Goal: Register for event/course

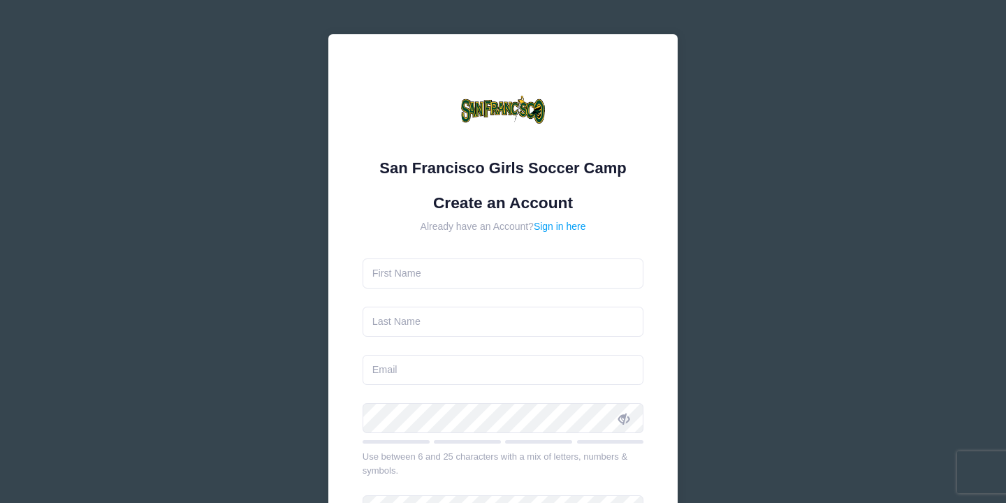
click at [458, 289] on form "Create an Account Already have an Account? Sign in here Use between 6 and 25 ch…" at bounding box center [504, 415] width 282 height 442
click at [450, 280] on input "text" at bounding box center [504, 274] width 282 height 30
type input "Camila"
click at [398, 323] on input "text" at bounding box center [504, 322] width 282 height 30
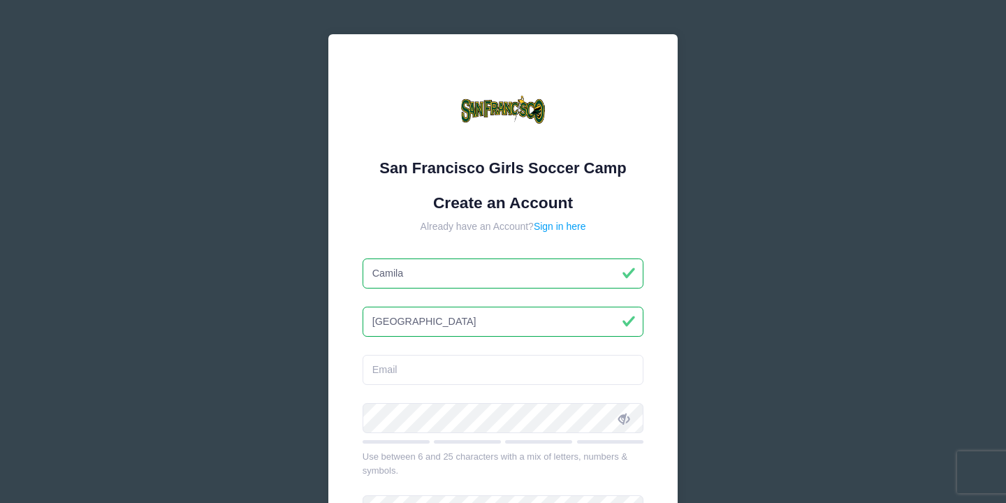
type input "[GEOGRAPHIC_DATA]"
click at [384, 361] on input "email" at bounding box center [504, 370] width 282 height 30
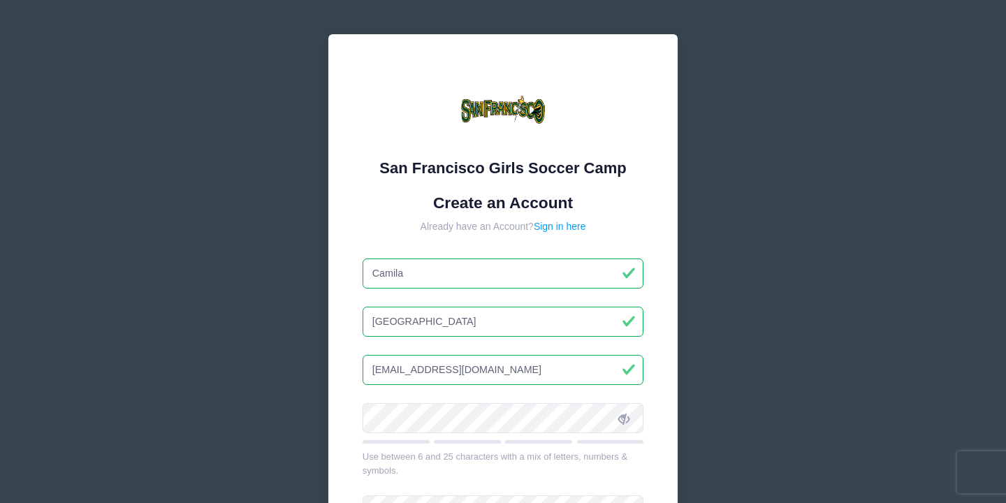
type input "[EMAIL_ADDRESS][DOMAIN_NAME]"
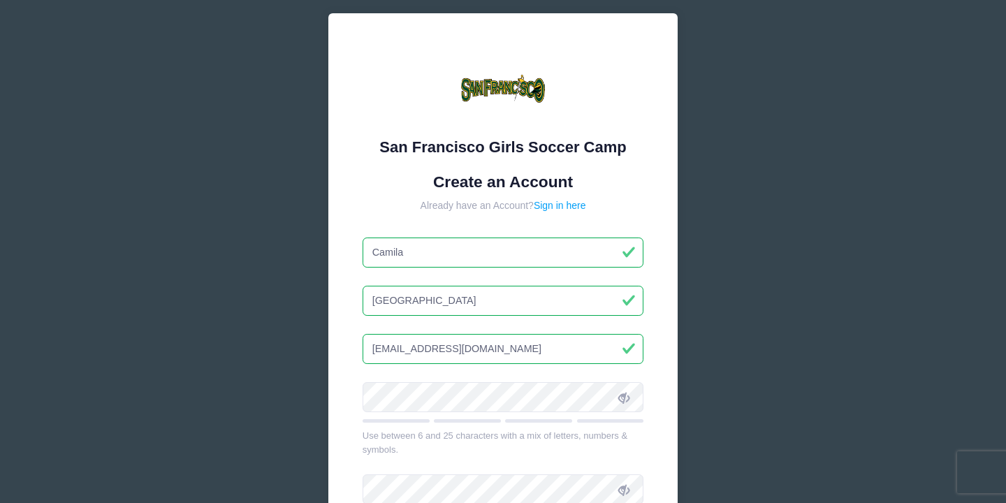
scroll to position [257, 0]
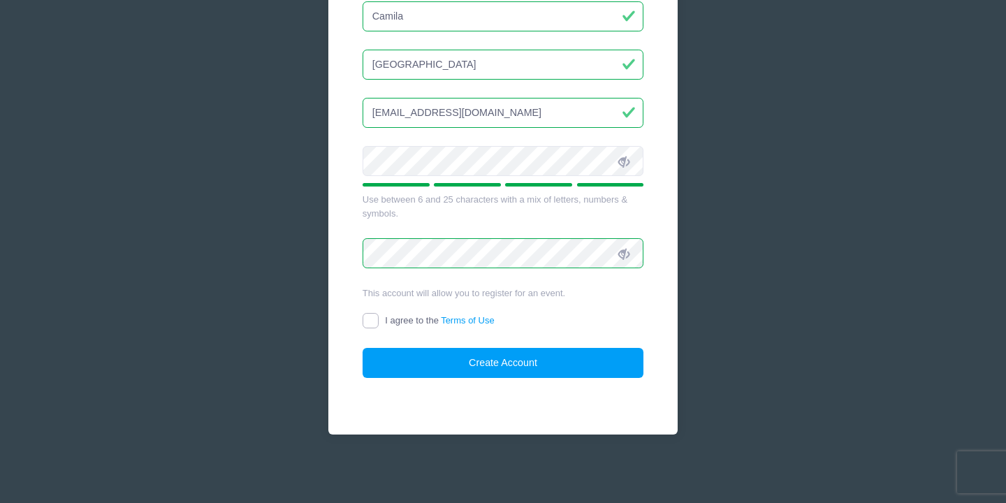
click at [375, 326] on input "I agree to the Terms of Use" at bounding box center [371, 321] width 16 height 16
checkbox input "true"
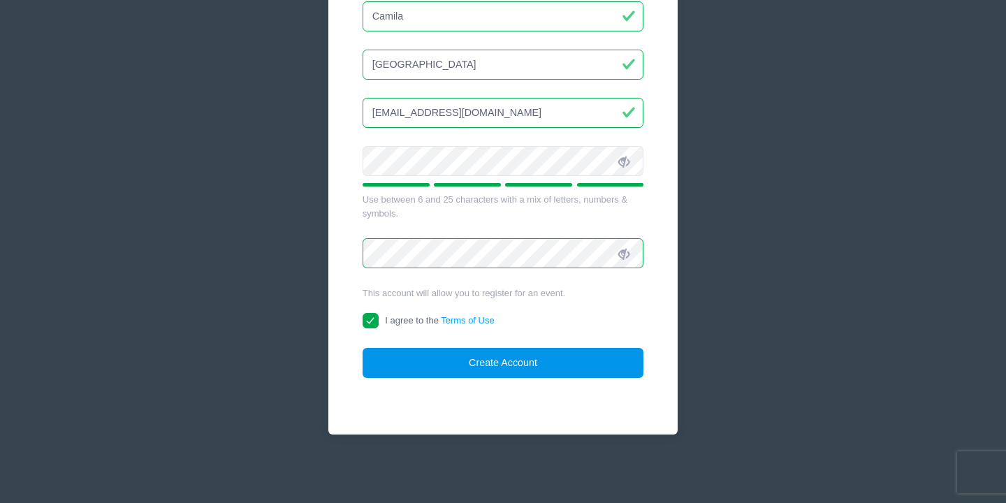
click at [429, 357] on button "Create Account" at bounding box center [504, 363] width 282 height 30
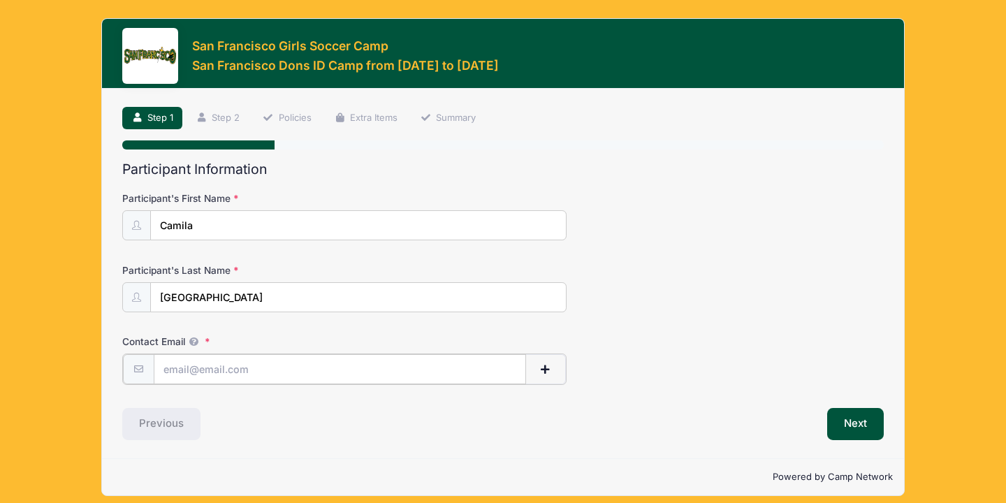
click at [439, 366] on input "Contact Email" at bounding box center [340, 369] width 372 height 30
type input "[EMAIL_ADDRESS][DOMAIN_NAME]"
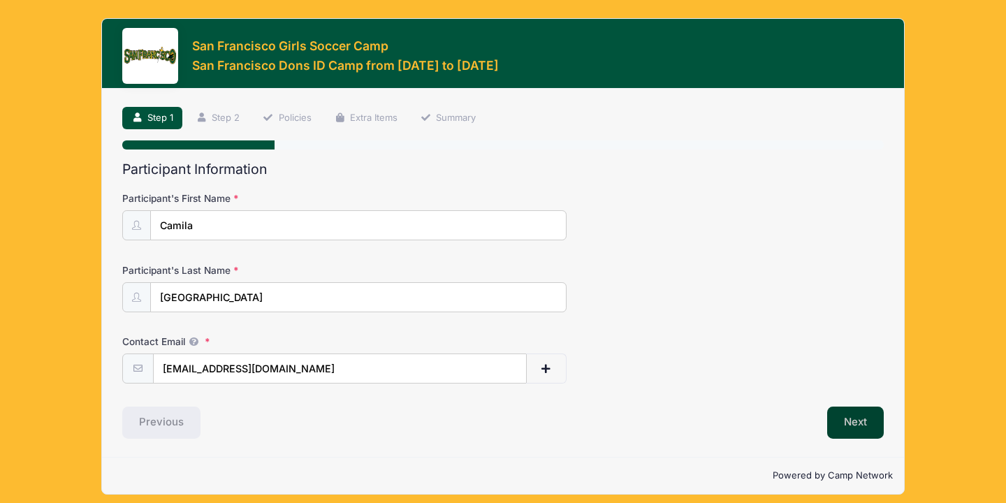
click at [851, 419] on button "Next" at bounding box center [855, 423] width 57 height 32
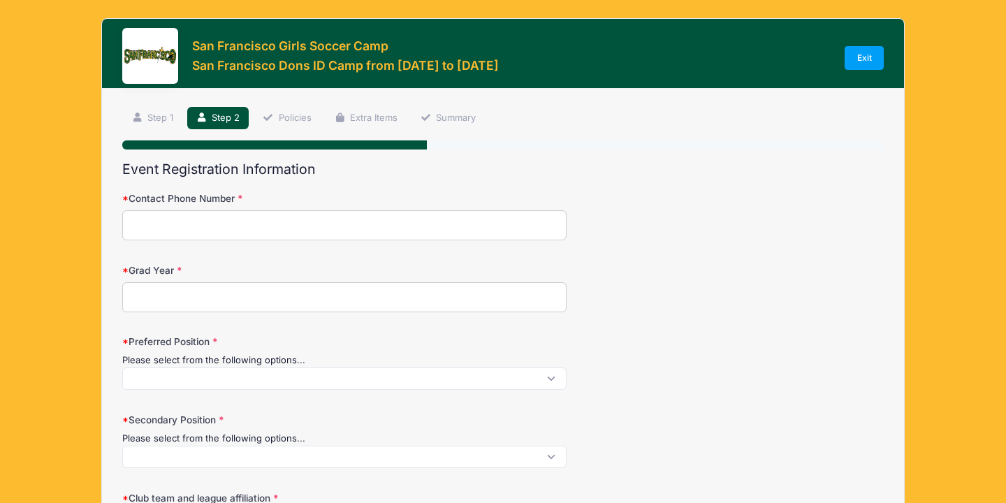
click at [399, 234] on input "Contact Phone Number" at bounding box center [344, 225] width 444 height 30
type input "408-818-0494"
click at [280, 294] on input "Grad Year" at bounding box center [344, 297] width 444 height 30
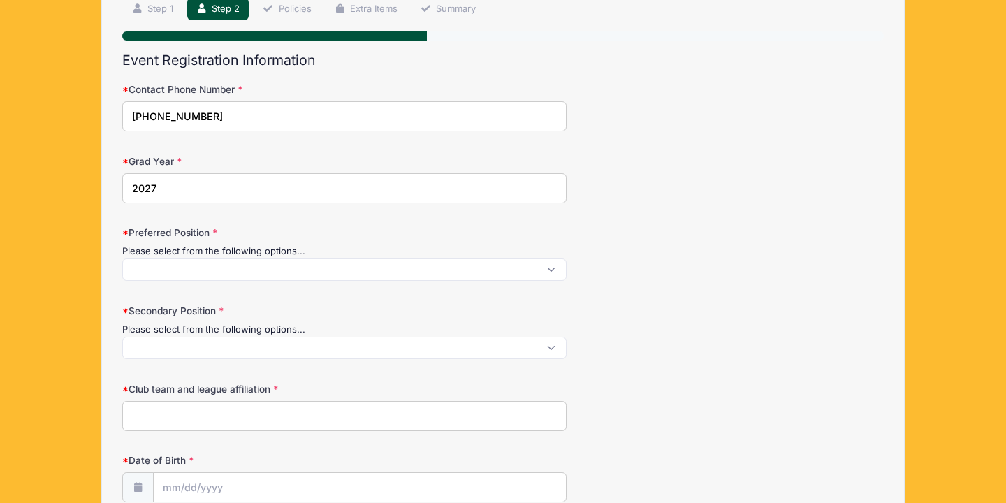
scroll to position [117, 0]
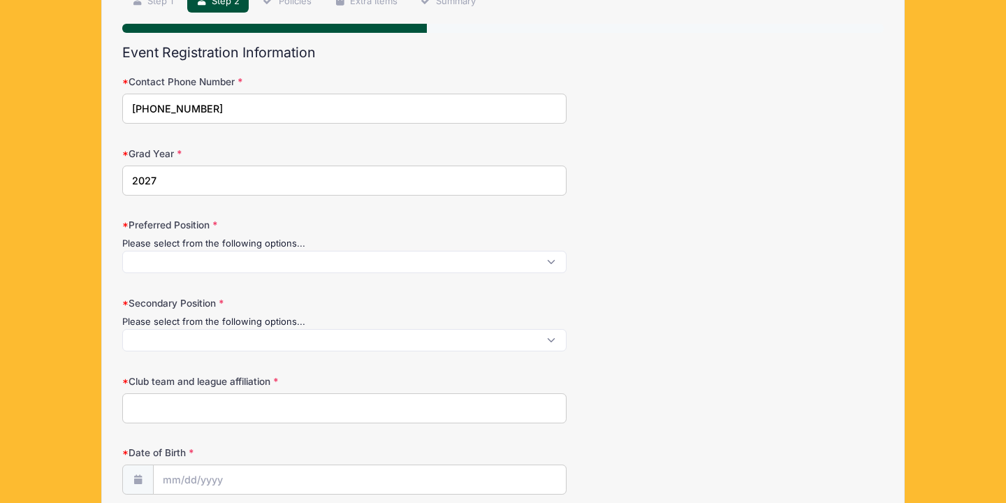
type input "2027"
click at [191, 259] on span at bounding box center [344, 262] width 444 height 22
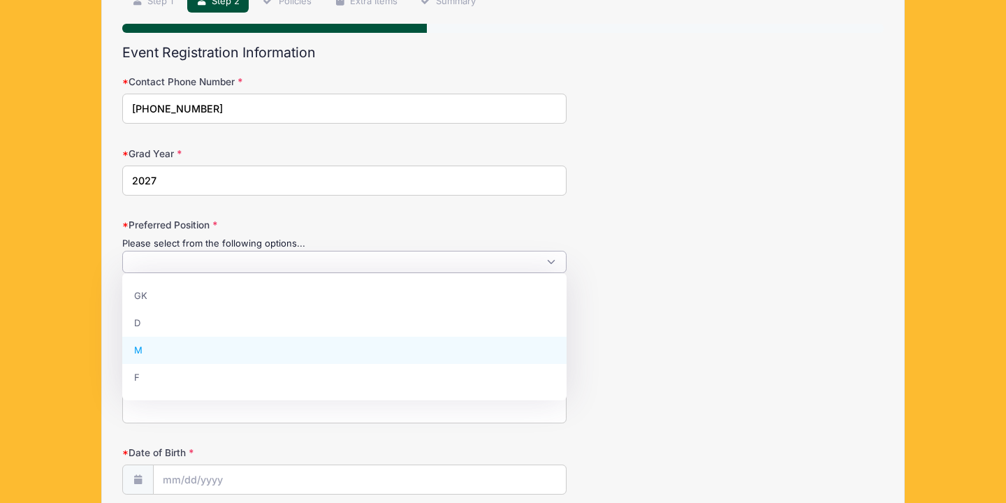
select select "M"
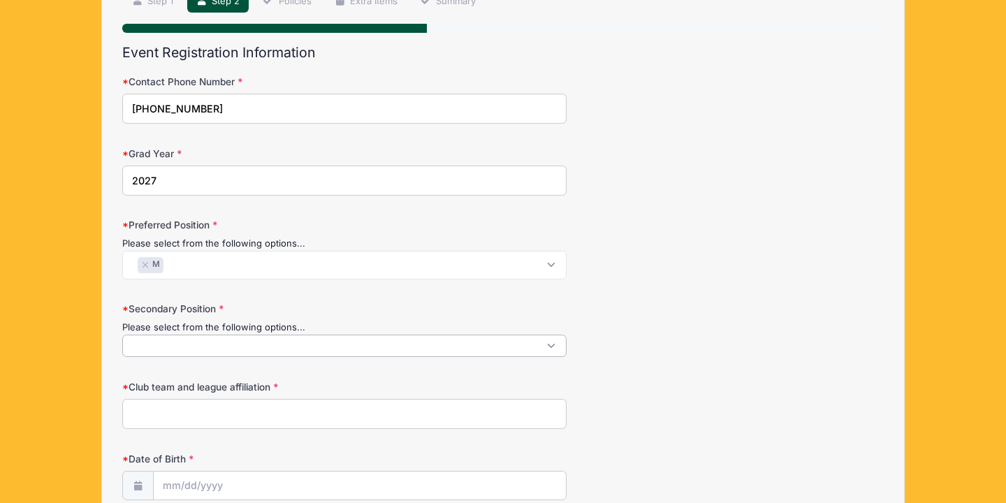
click at [202, 345] on span at bounding box center [344, 346] width 444 height 22
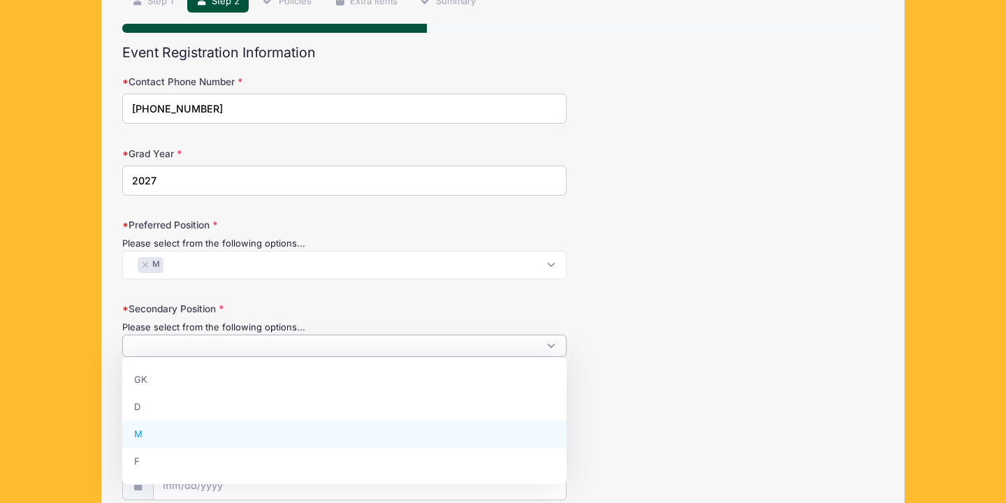
select select "M"
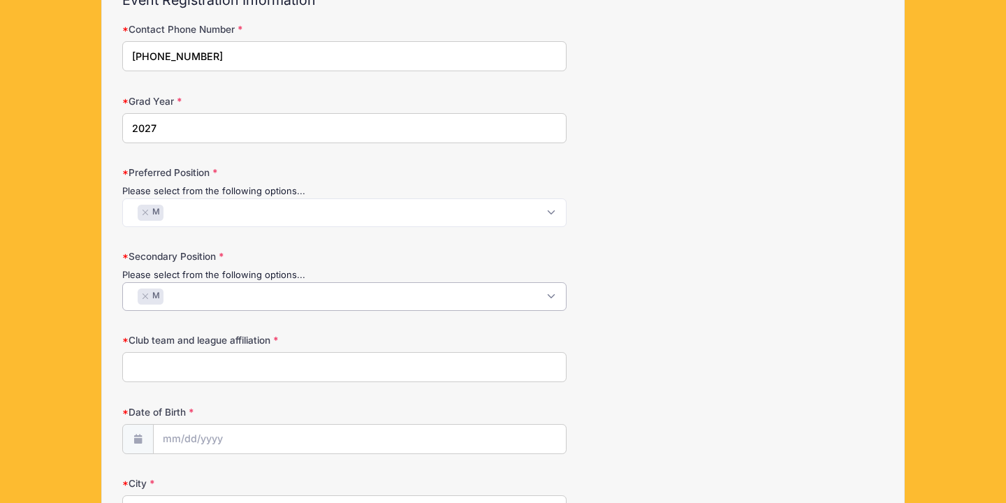
scroll to position [171, 0]
click at [220, 372] on input "Club team and league affiliation" at bounding box center [344, 365] width 444 height 30
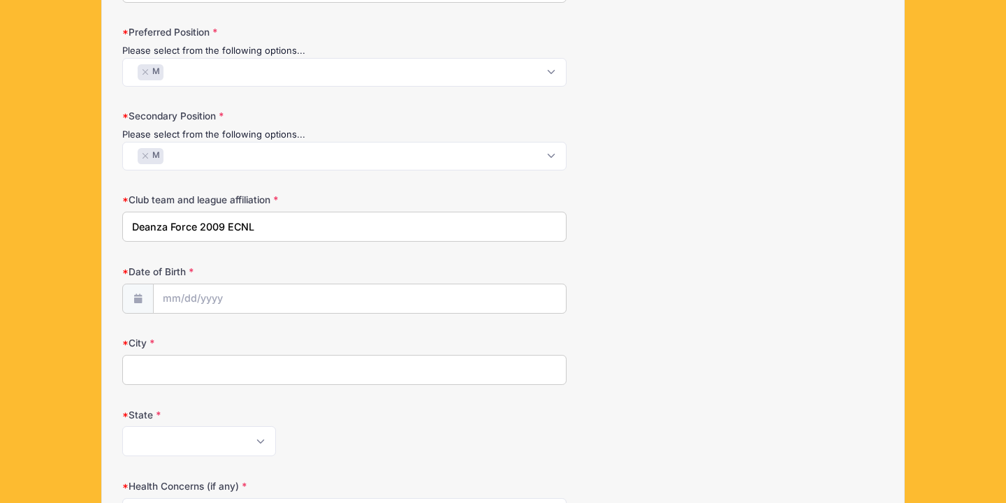
scroll to position [330, 0]
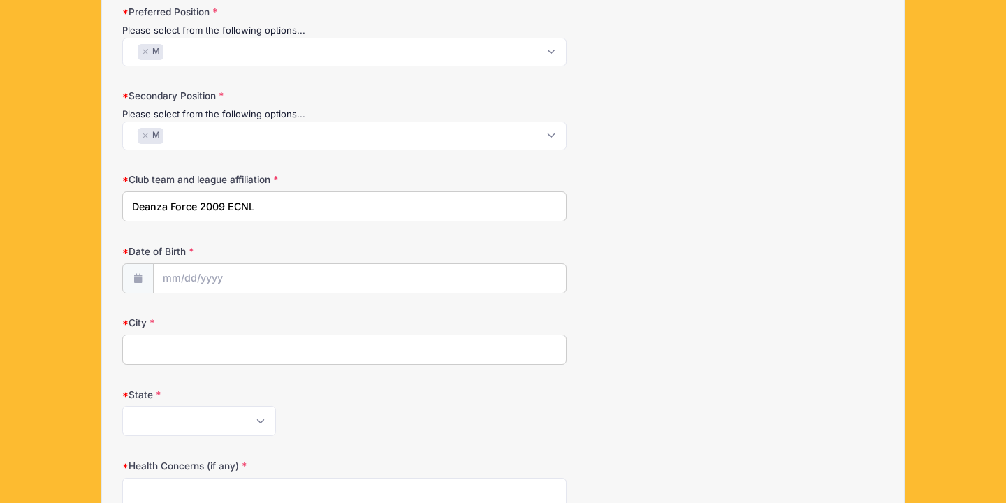
type input "Deanza Force 2009 ECNL"
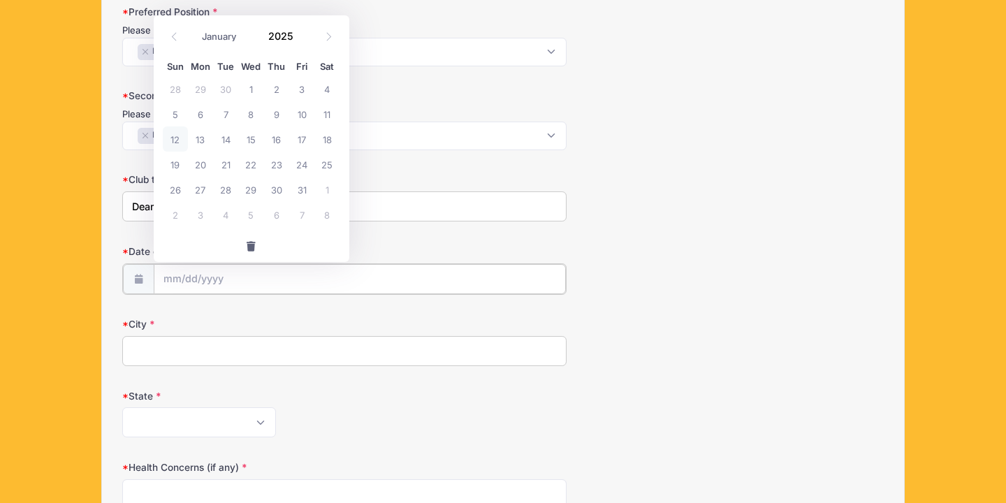
click at [233, 280] on input "Date of Birth" at bounding box center [360, 279] width 412 height 30
click at [174, 32] on icon at bounding box center [174, 36] width 9 height 9
click at [327, 32] on icon at bounding box center [328, 36] width 9 height 9
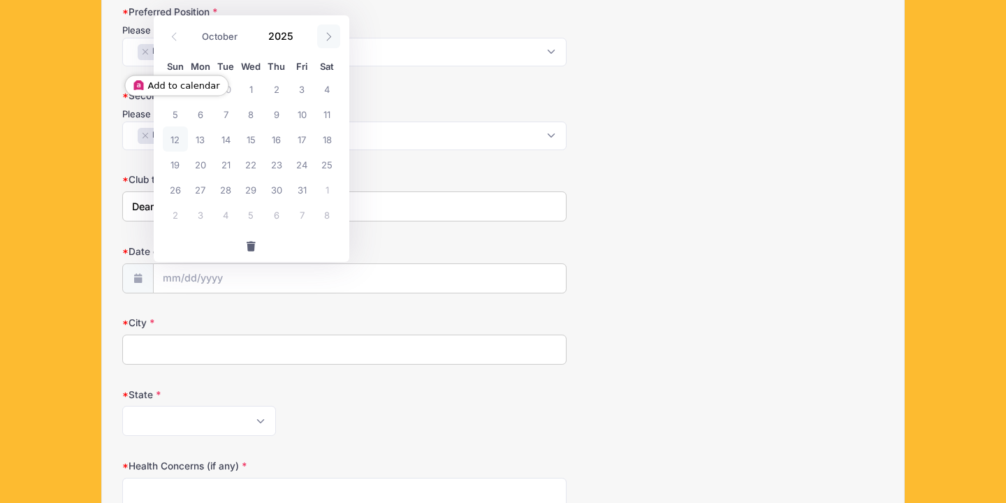
click at [327, 32] on icon at bounding box center [328, 36] width 9 height 9
select select "11"
click at [327, 32] on icon at bounding box center [328, 36] width 9 height 9
type input "2026"
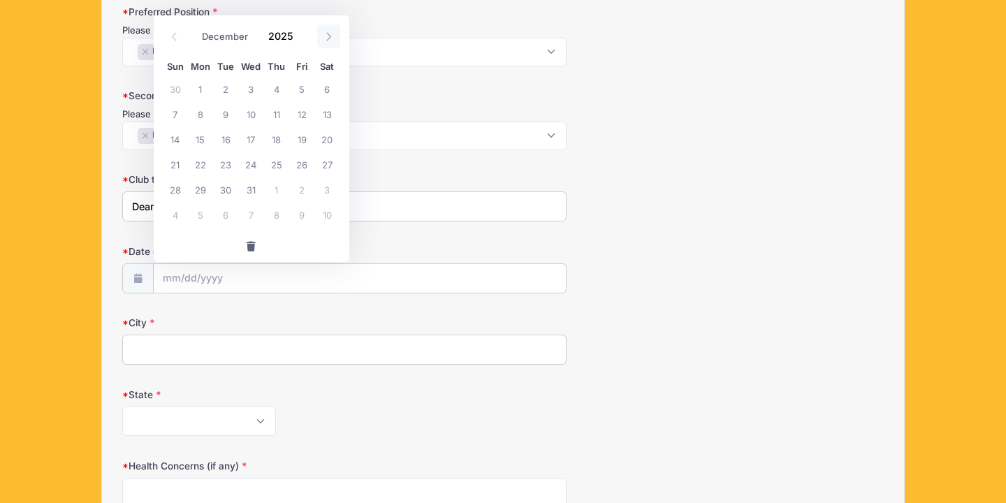
select select "0"
click at [180, 32] on span at bounding box center [174, 36] width 23 height 24
type input "2025"
click at [180, 32] on span at bounding box center [174, 36] width 23 height 24
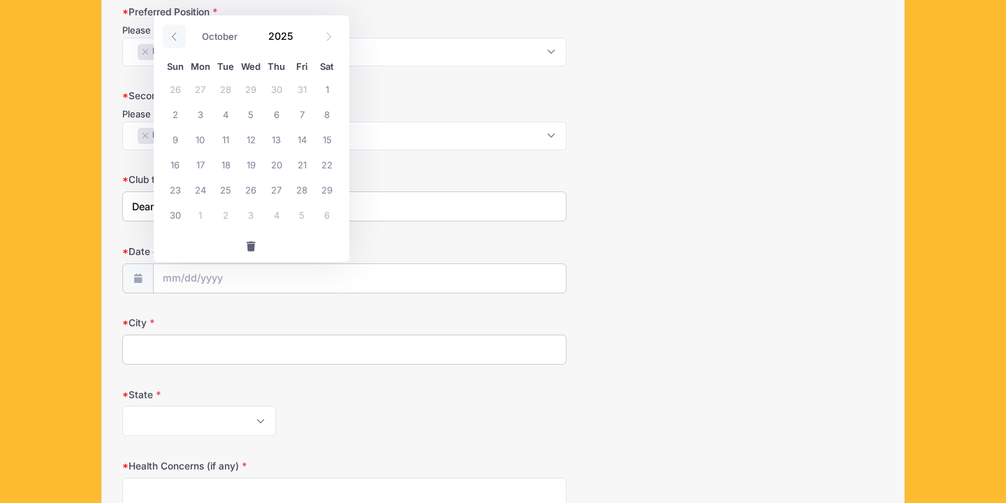
click at [180, 32] on span at bounding box center [174, 36] width 23 height 24
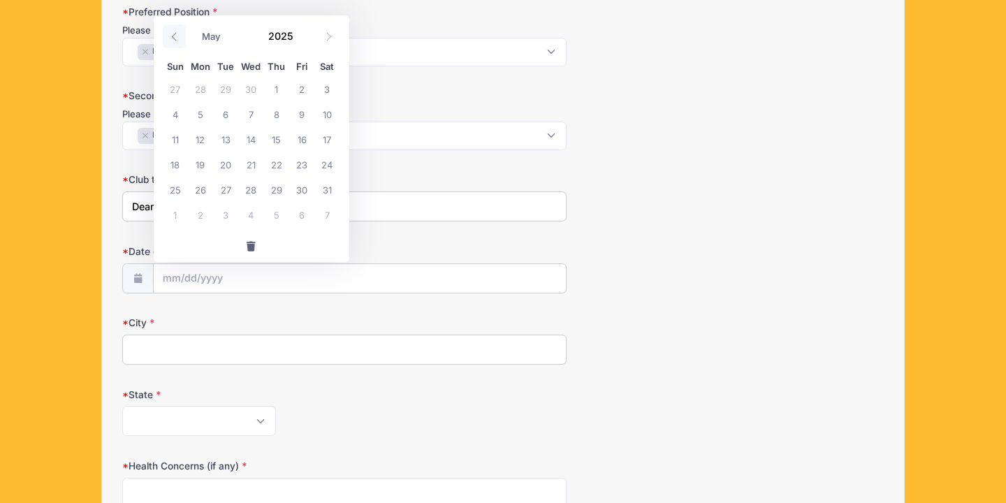
click at [180, 32] on span at bounding box center [174, 36] width 23 height 24
select select "0"
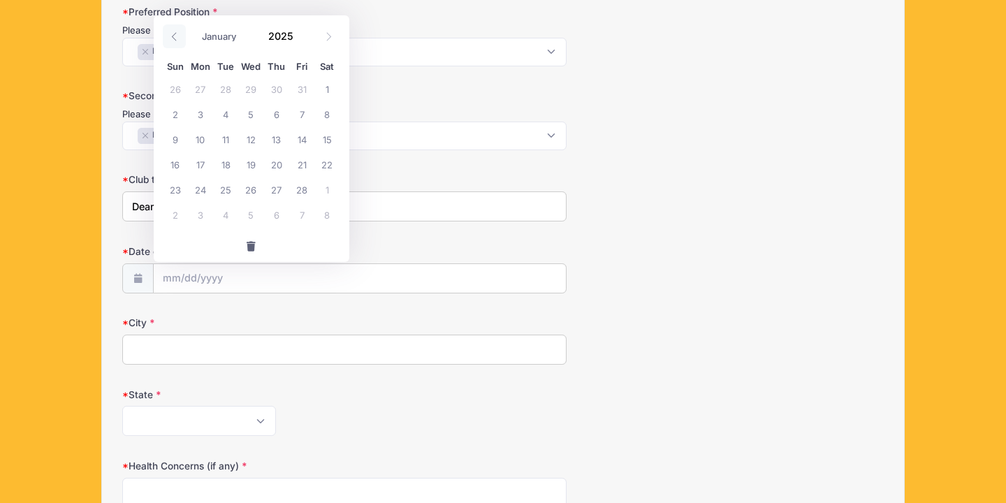
click at [180, 32] on span at bounding box center [174, 36] width 23 height 24
type input "2024"
click at [180, 32] on span at bounding box center [174, 36] width 23 height 24
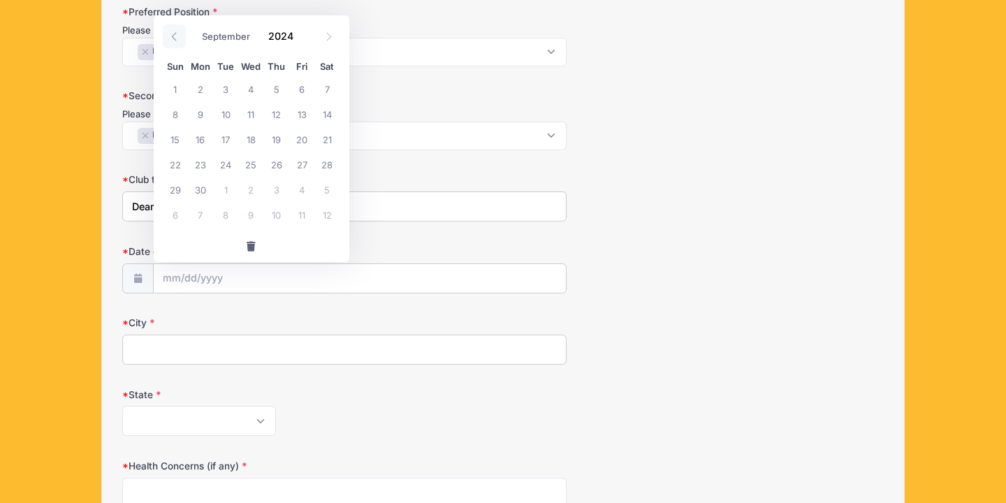
click at [180, 32] on span at bounding box center [174, 36] width 23 height 24
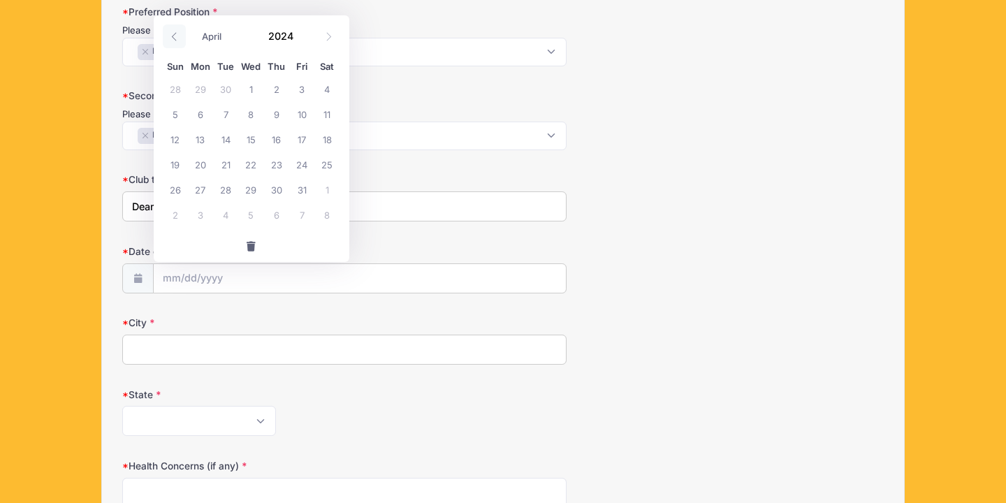
click at [180, 32] on span at bounding box center [174, 36] width 23 height 24
select select "0"
click at [180, 32] on span at bounding box center [174, 36] width 23 height 24
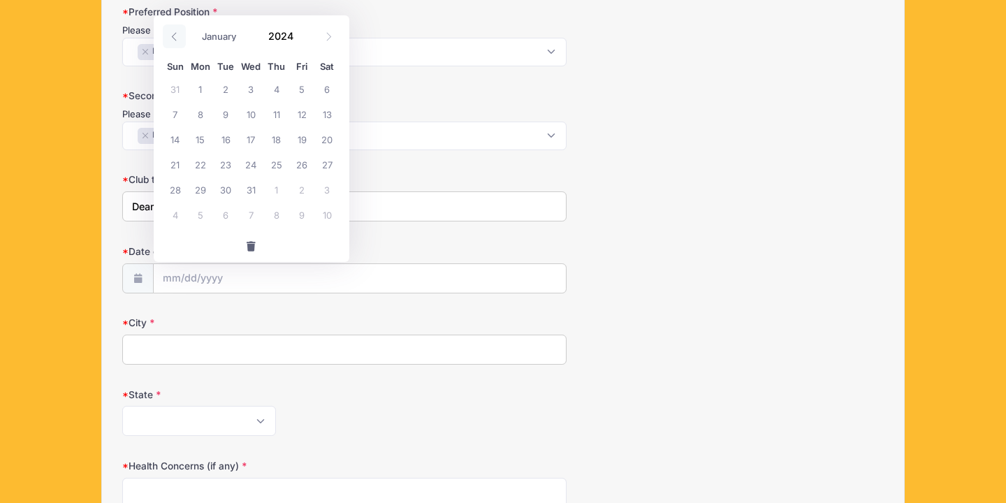
type input "2023"
click at [180, 32] on span at bounding box center [174, 36] width 23 height 24
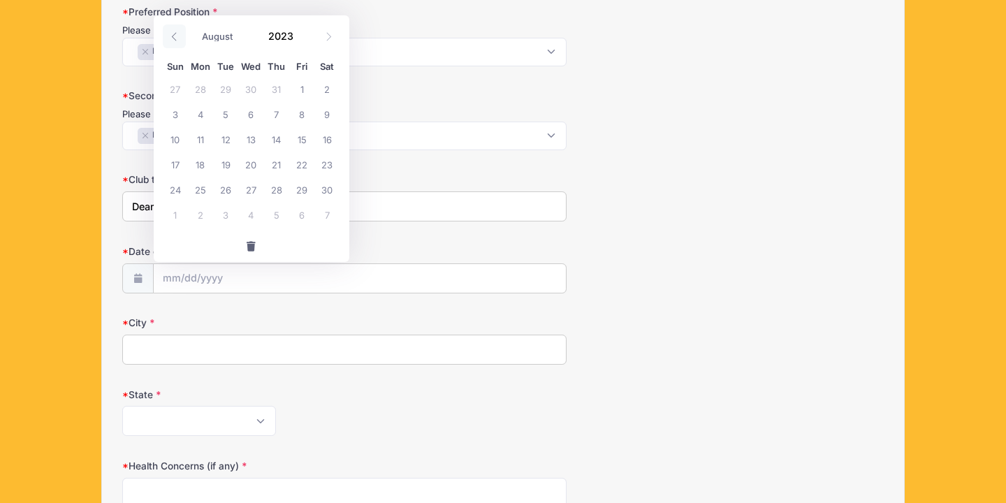
click at [180, 32] on span at bounding box center [174, 36] width 23 height 24
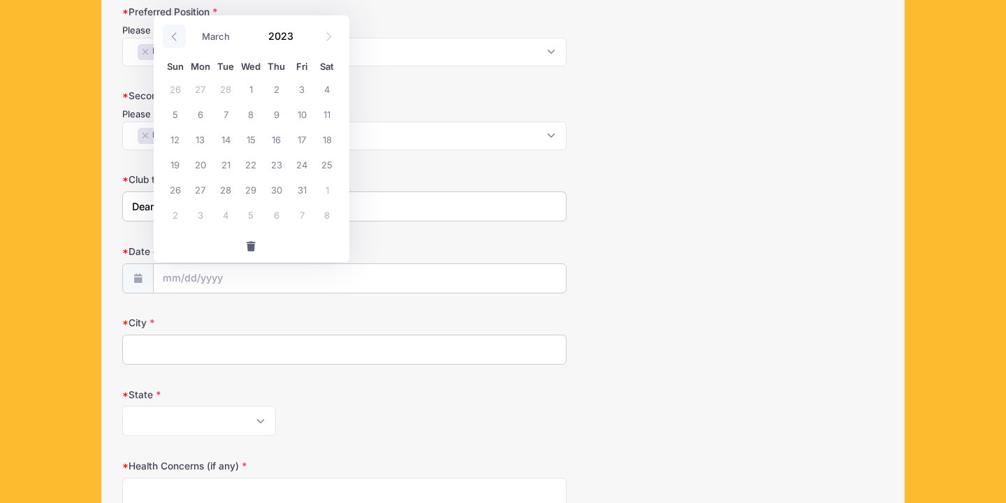
click at [180, 32] on span at bounding box center [174, 36] width 23 height 24
select select "0"
click at [180, 32] on span at bounding box center [174, 36] width 23 height 24
type input "2022"
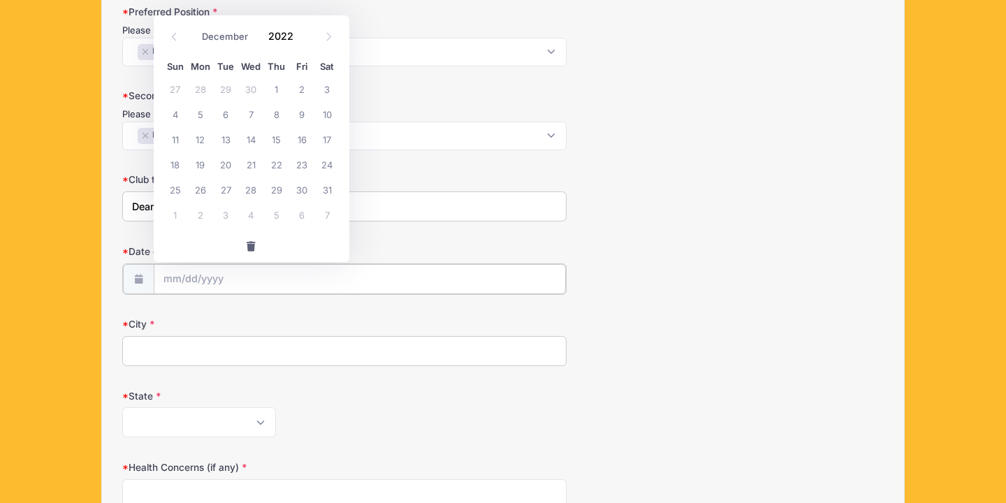
click at [166, 282] on input "Date of Birth" at bounding box center [360, 279] width 412 height 30
click at [174, 33] on icon at bounding box center [174, 36] width 9 height 9
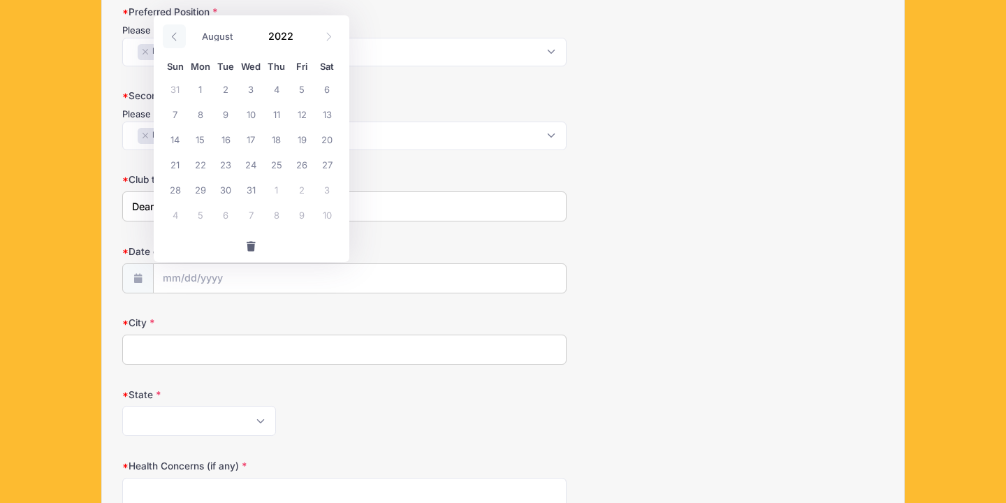
click at [174, 33] on icon at bounding box center [174, 36] width 9 height 9
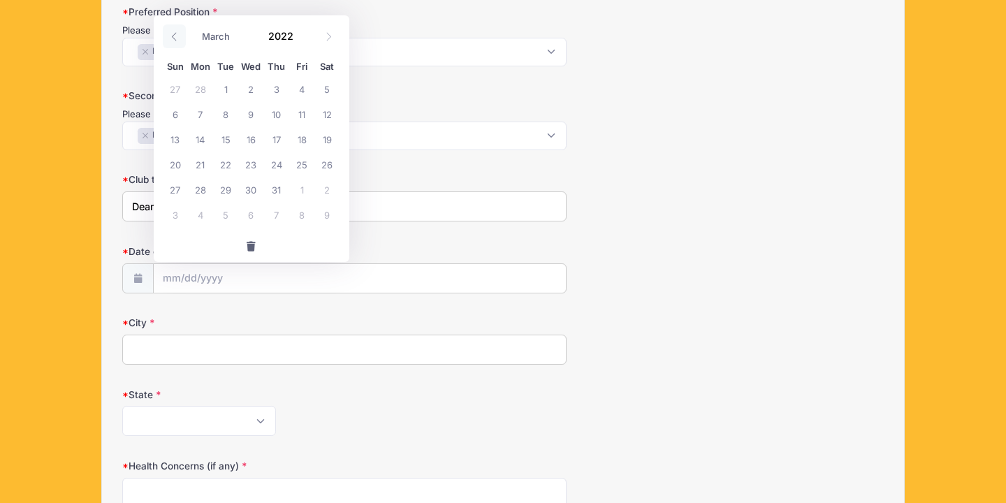
click at [174, 33] on icon at bounding box center [174, 36] width 9 height 9
select select "0"
click at [174, 33] on icon at bounding box center [174, 36] width 9 height 9
type input "2021"
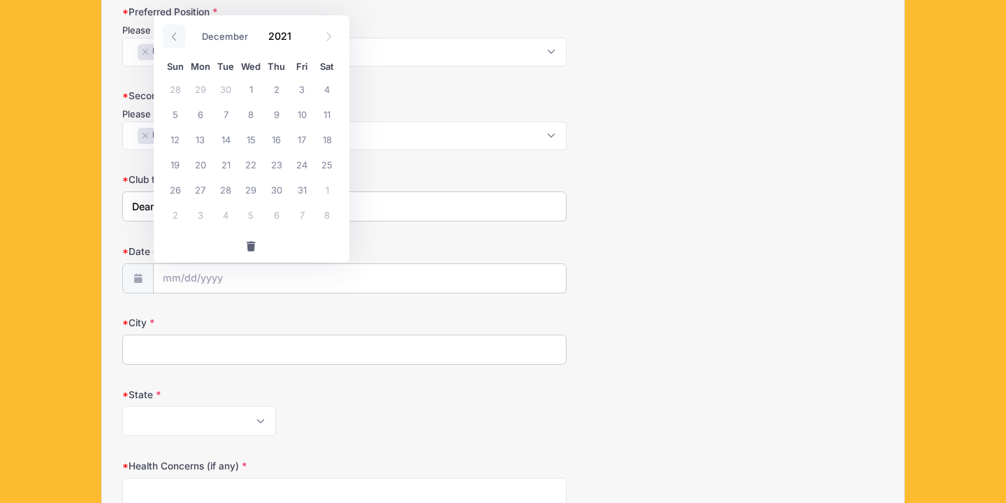
click at [174, 33] on icon at bounding box center [174, 36] width 9 height 9
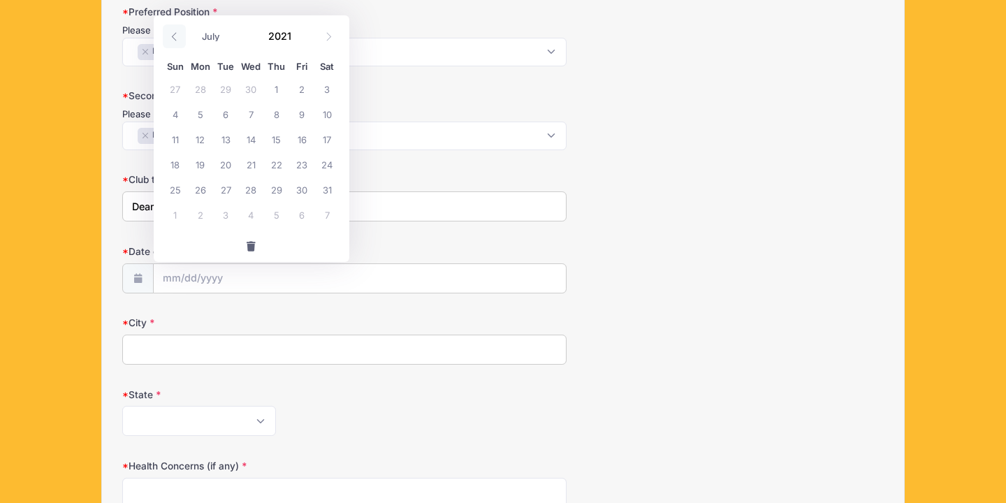
click at [174, 33] on icon at bounding box center [174, 36] width 9 height 9
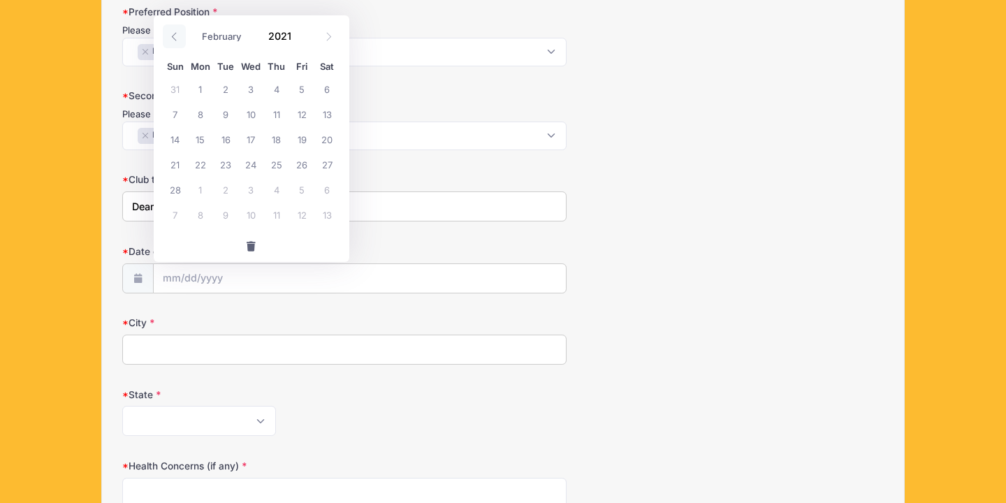
click at [174, 33] on icon at bounding box center [174, 36] width 9 height 9
select select "0"
click at [174, 33] on icon at bounding box center [174, 36] width 9 height 9
type input "2020"
click at [174, 33] on icon at bounding box center [174, 36] width 9 height 9
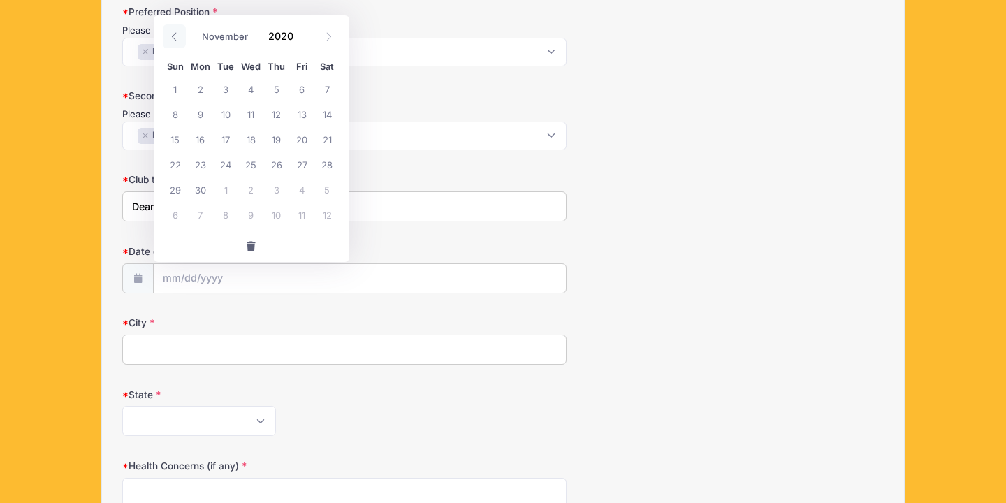
click at [174, 33] on icon at bounding box center [174, 36] width 9 height 9
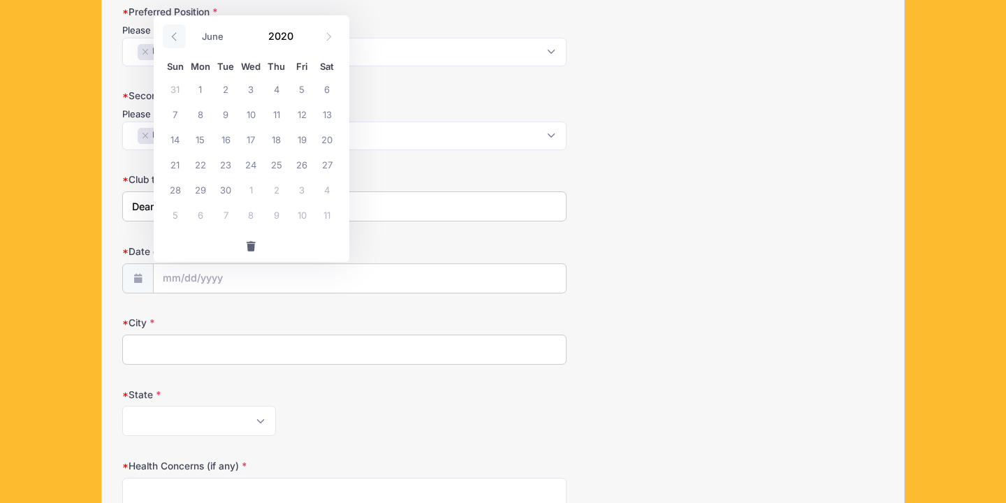
click at [174, 33] on icon at bounding box center [174, 36] width 9 height 9
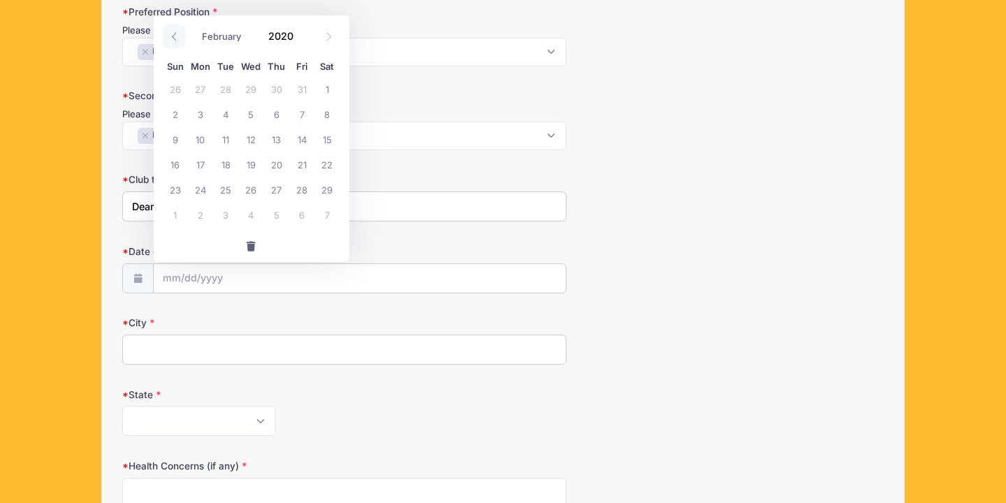
select select "0"
click at [174, 33] on icon at bounding box center [174, 36] width 9 height 9
type input "2019"
click at [174, 33] on icon at bounding box center [174, 36] width 9 height 9
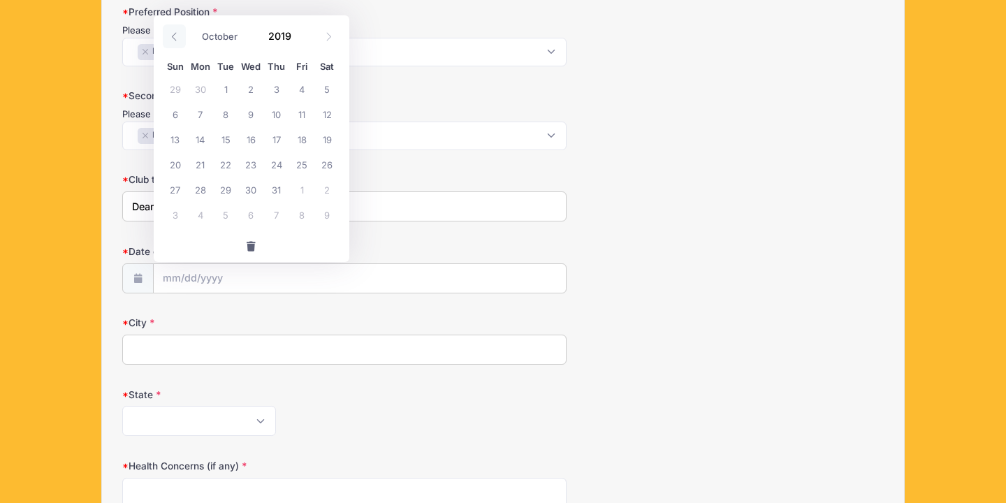
click at [174, 33] on icon at bounding box center [174, 36] width 9 height 9
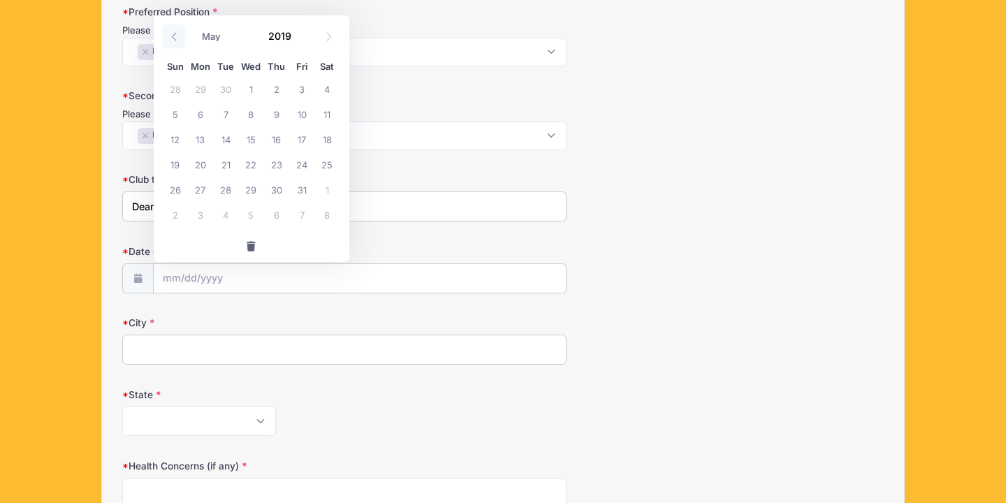
click at [174, 33] on icon at bounding box center [174, 36] width 9 height 9
select select "0"
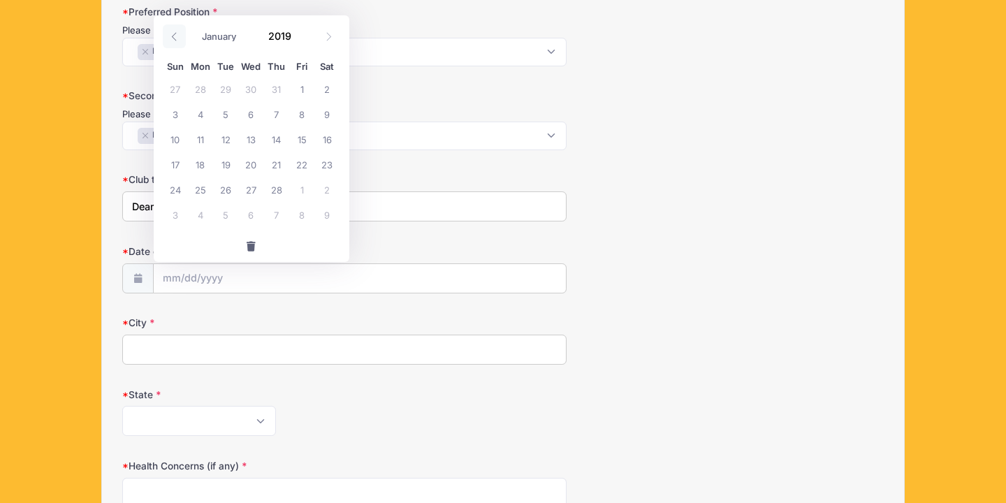
click at [174, 33] on icon at bounding box center [174, 36] width 9 height 9
type input "2018"
click at [174, 33] on icon at bounding box center [174, 36] width 9 height 9
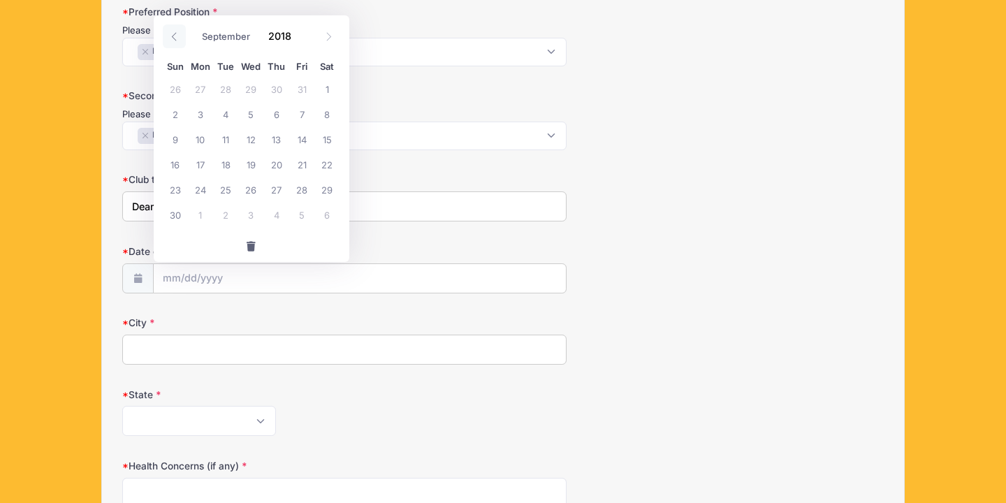
click at [174, 33] on icon at bounding box center [174, 36] width 9 height 9
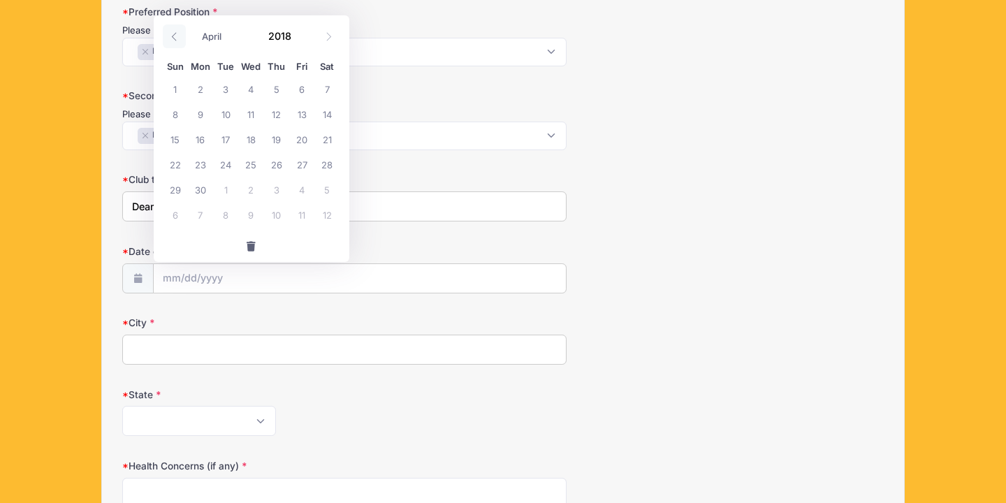
click at [174, 33] on icon at bounding box center [174, 36] width 9 height 9
select select "0"
click at [174, 33] on icon at bounding box center [174, 36] width 9 height 9
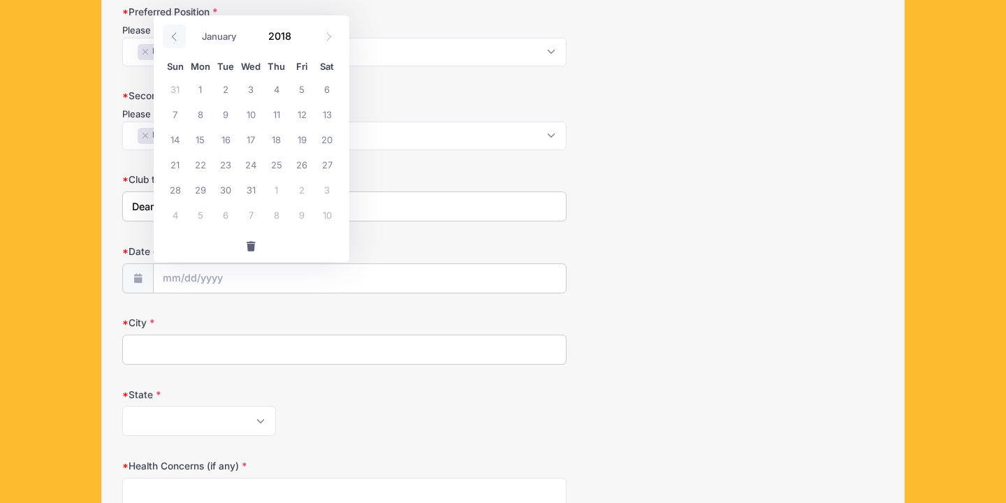
type input "2017"
click at [174, 33] on icon at bounding box center [174, 36] width 9 height 9
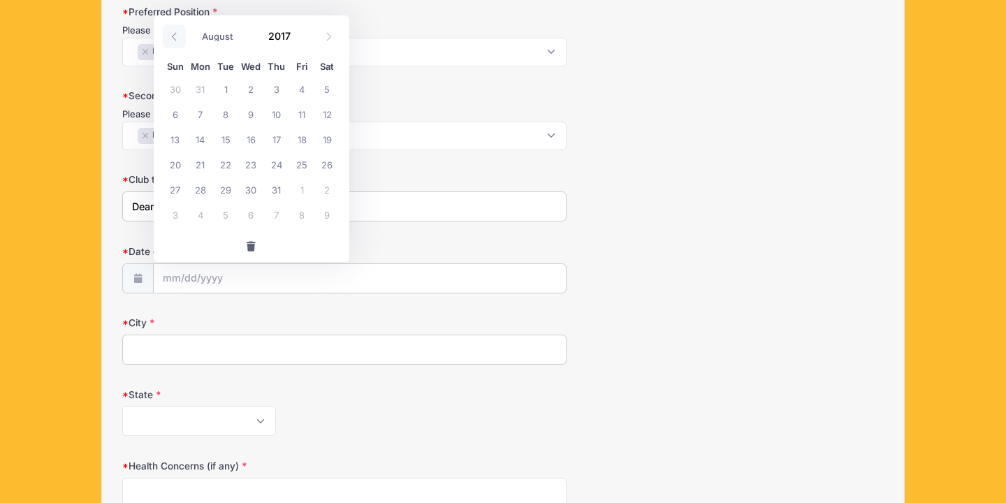
click at [174, 33] on icon at bounding box center [174, 36] width 9 height 9
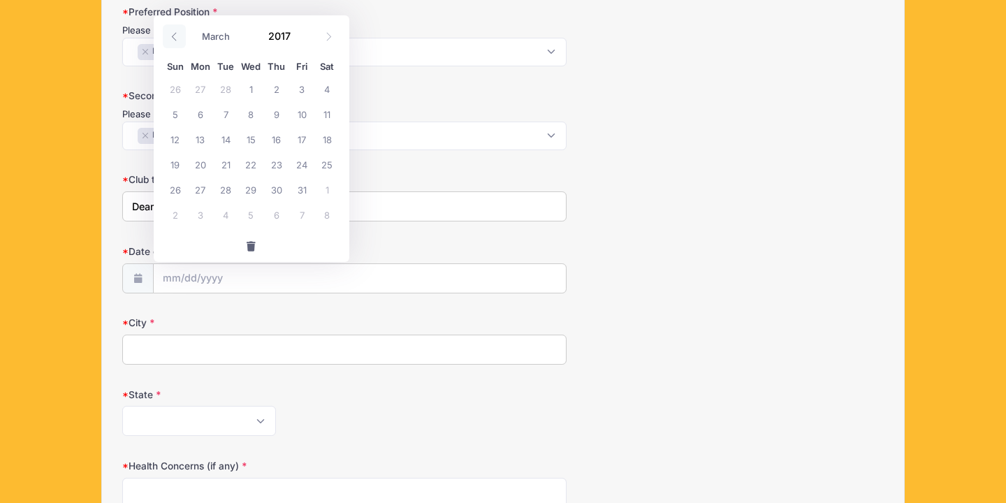
click at [174, 33] on icon at bounding box center [174, 36] width 9 height 9
select select "0"
click at [174, 33] on icon at bounding box center [174, 36] width 9 height 9
type input "2016"
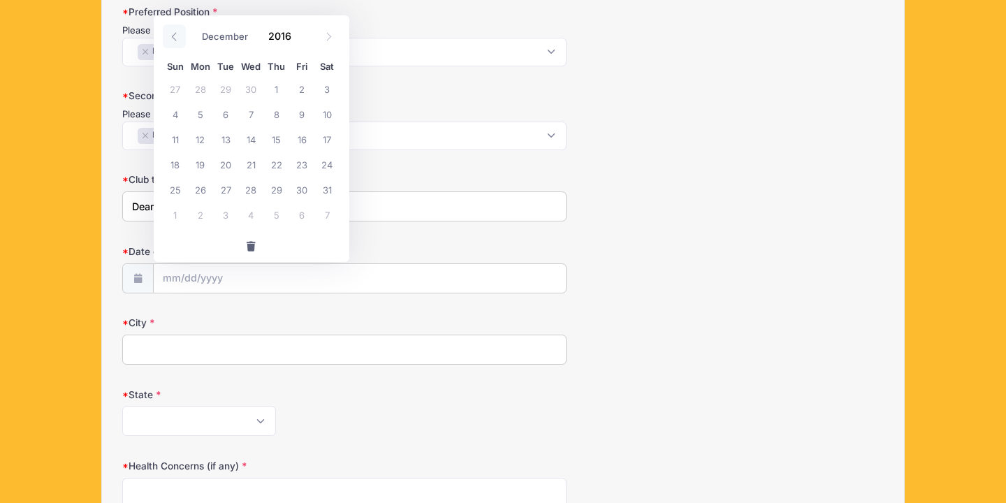
click at [174, 33] on icon at bounding box center [174, 36] width 9 height 9
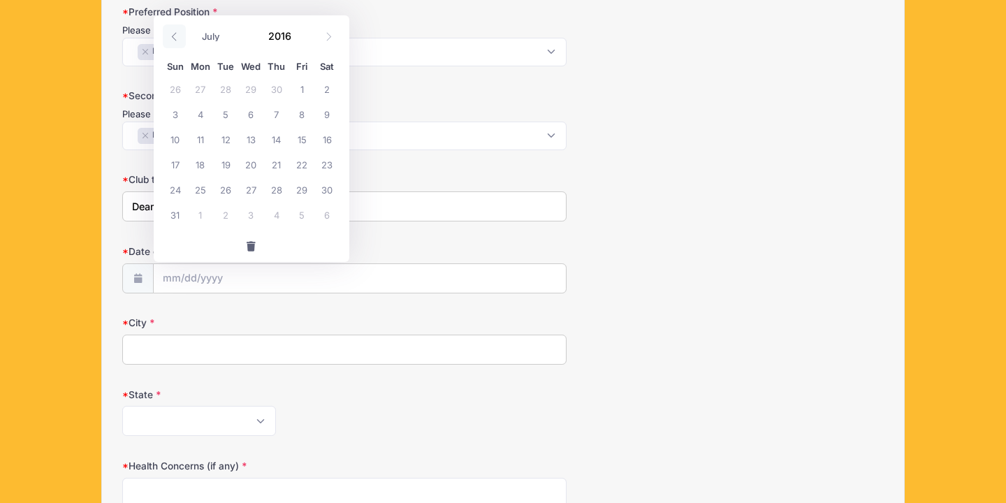
click at [174, 33] on icon at bounding box center [174, 36] width 9 height 9
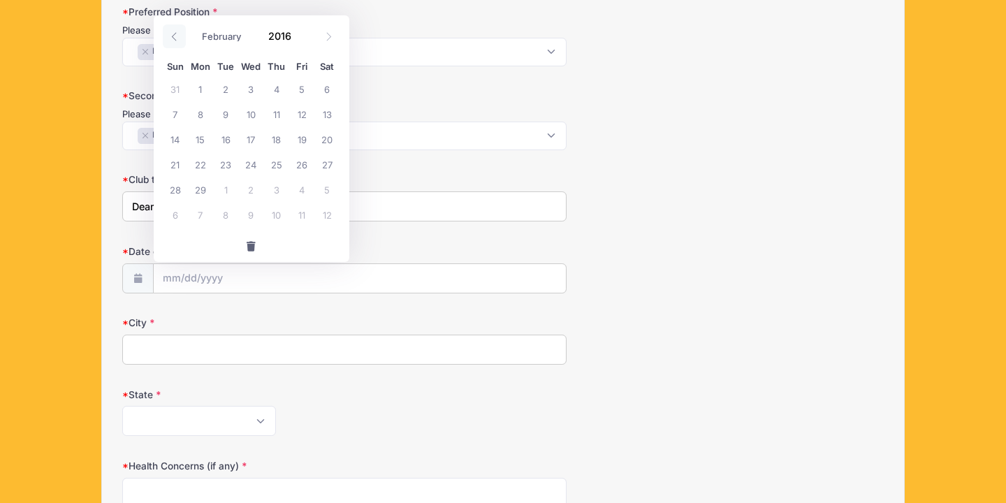
click at [174, 33] on icon at bounding box center [174, 36] width 9 height 9
select select "0"
click at [174, 33] on icon at bounding box center [174, 36] width 9 height 9
type input "2015"
click at [174, 33] on icon at bounding box center [174, 36] width 9 height 9
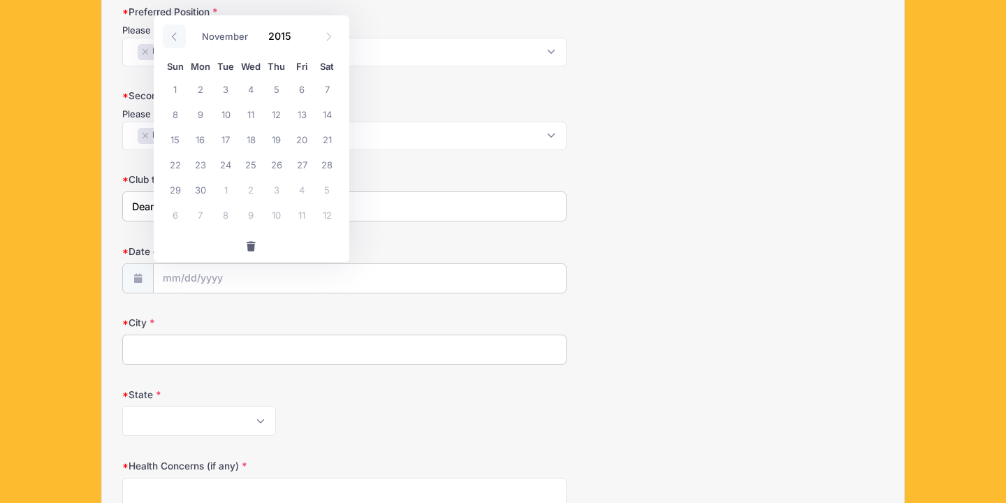
click at [174, 33] on icon at bounding box center [174, 36] width 9 height 9
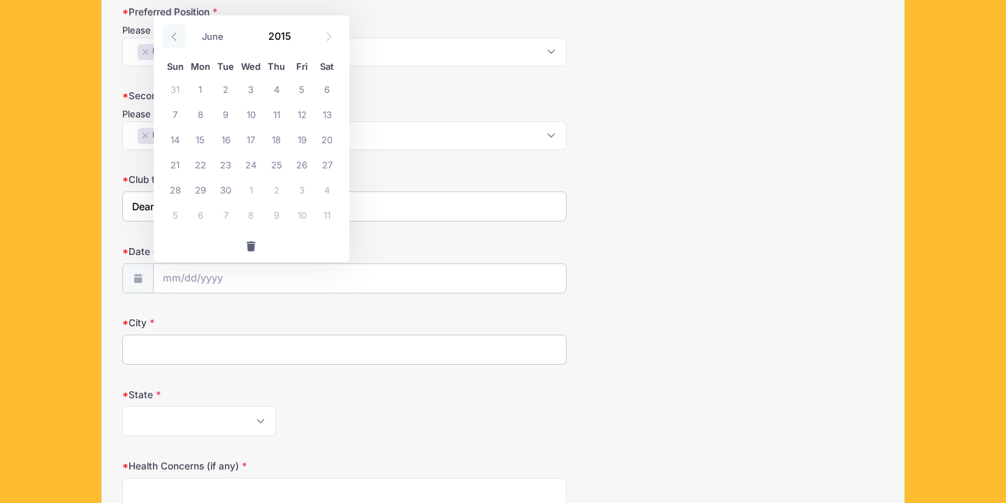
click at [174, 33] on icon at bounding box center [174, 36] width 9 height 9
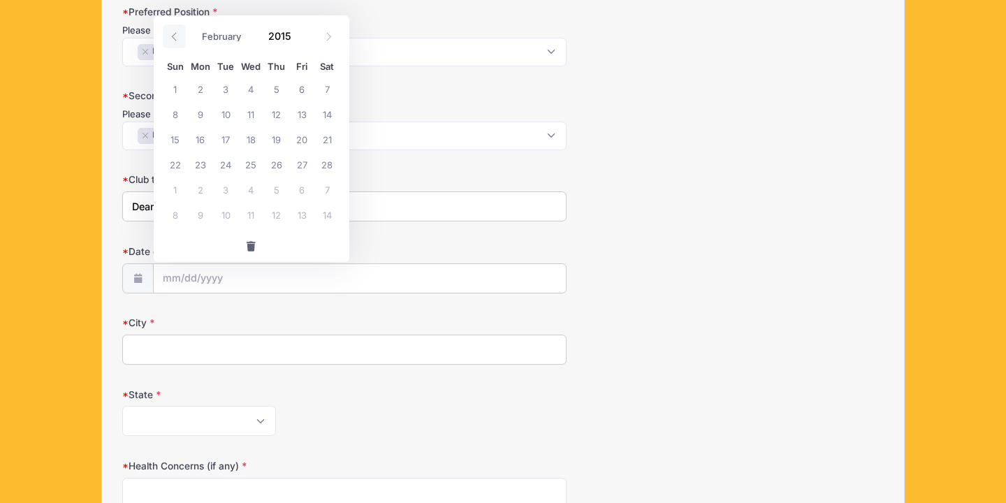
select select "0"
click at [174, 33] on icon at bounding box center [174, 36] width 9 height 9
type input "2014"
click at [174, 33] on icon at bounding box center [174, 36] width 9 height 9
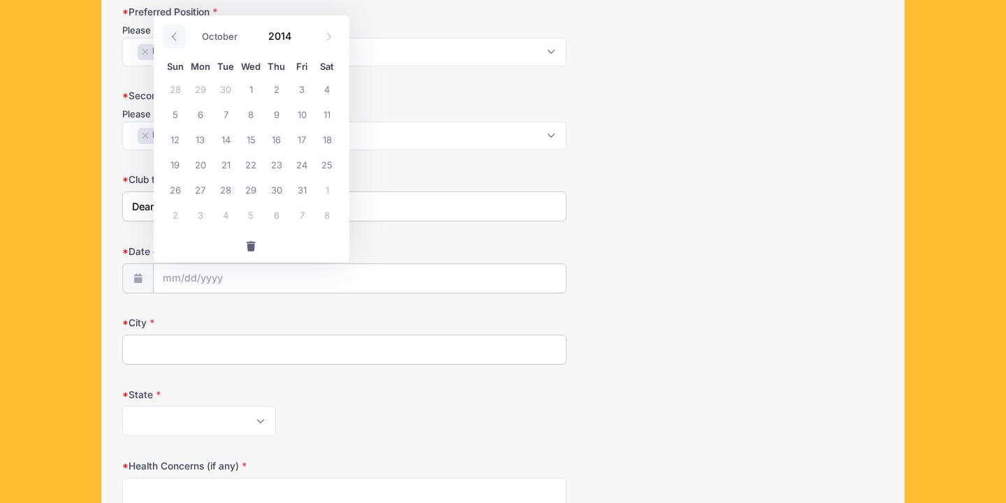
click at [174, 33] on icon at bounding box center [174, 36] width 9 height 9
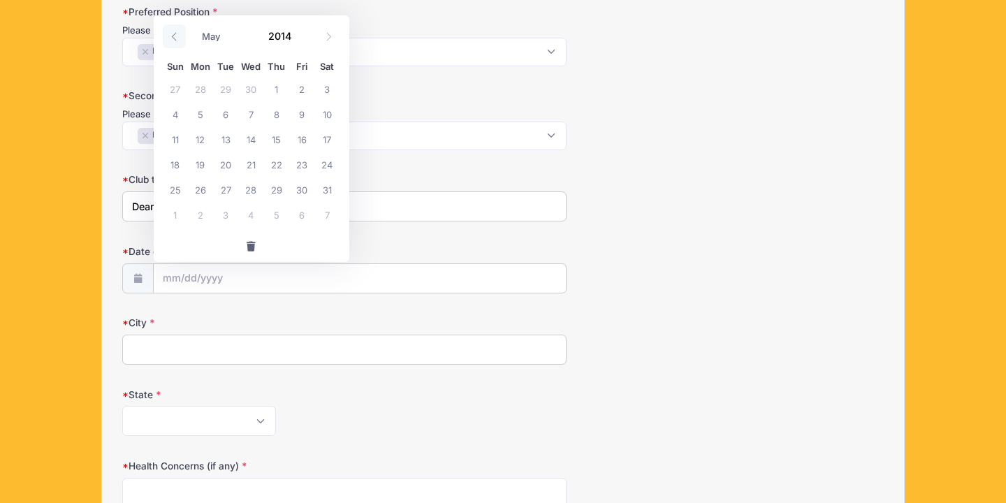
click at [174, 33] on icon at bounding box center [174, 36] width 9 height 9
select select "0"
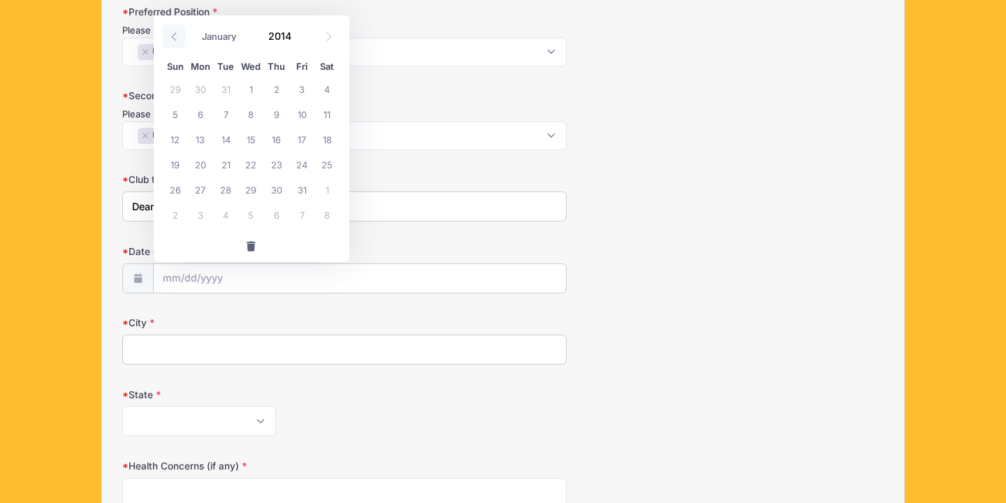
click at [174, 33] on icon at bounding box center [174, 36] width 9 height 9
type input "2013"
click at [174, 33] on icon at bounding box center [174, 36] width 9 height 9
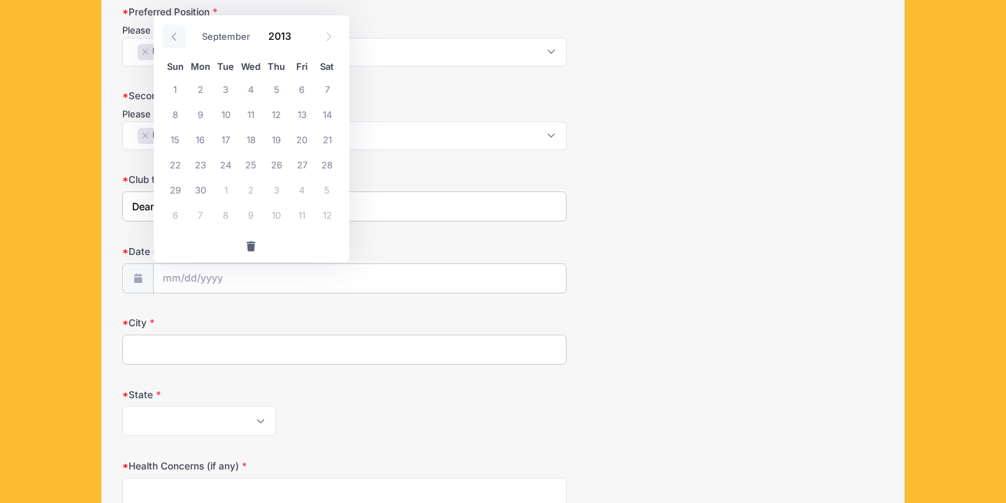
click at [174, 33] on icon at bounding box center [174, 36] width 9 height 9
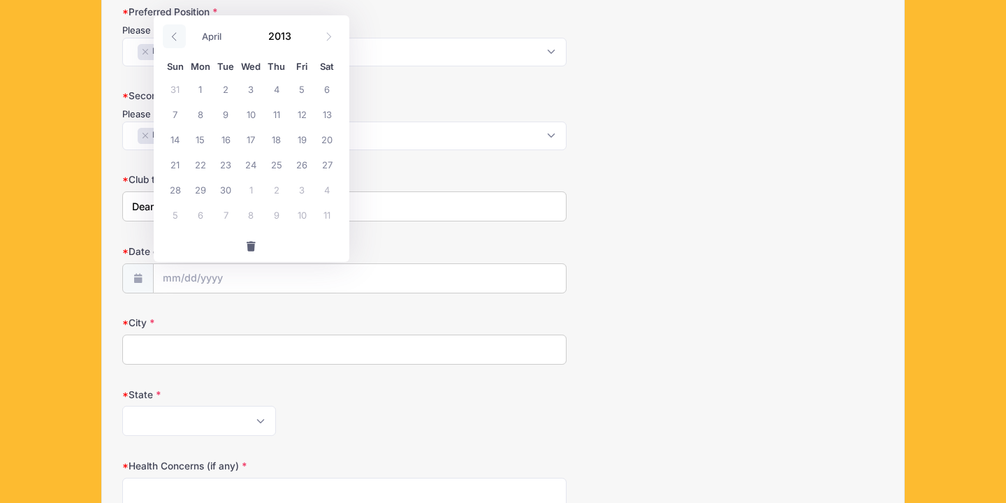
click at [174, 33] on icon at bounding box center [174, 36] width 9 height 9
select select "0"
click at [174, 33] on icon at bounding box center [174, 36] width 9 height 9
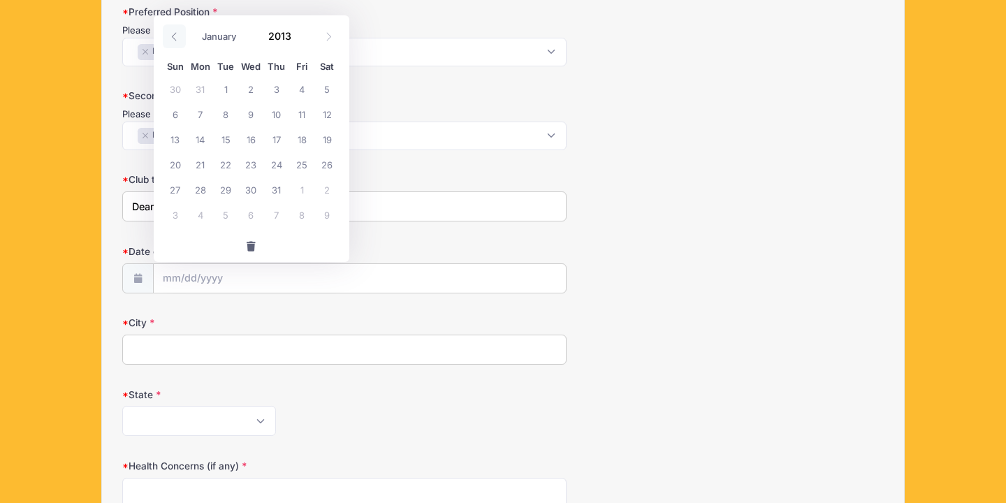
type input "2012"
click at [174, 33] on icon at bounding box center [174, 36] width 9 height 9
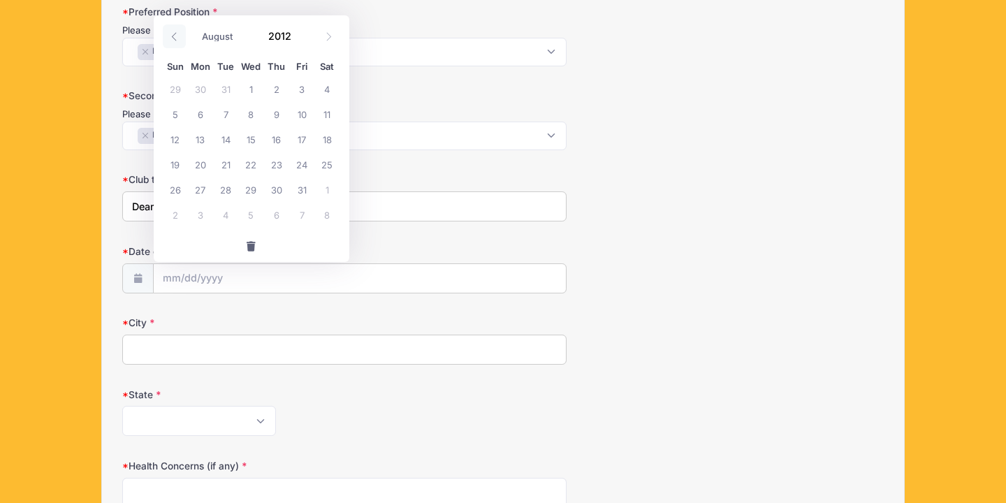
click at [174, 33] on icon at bounding box center [174, 36] width 9 height 9
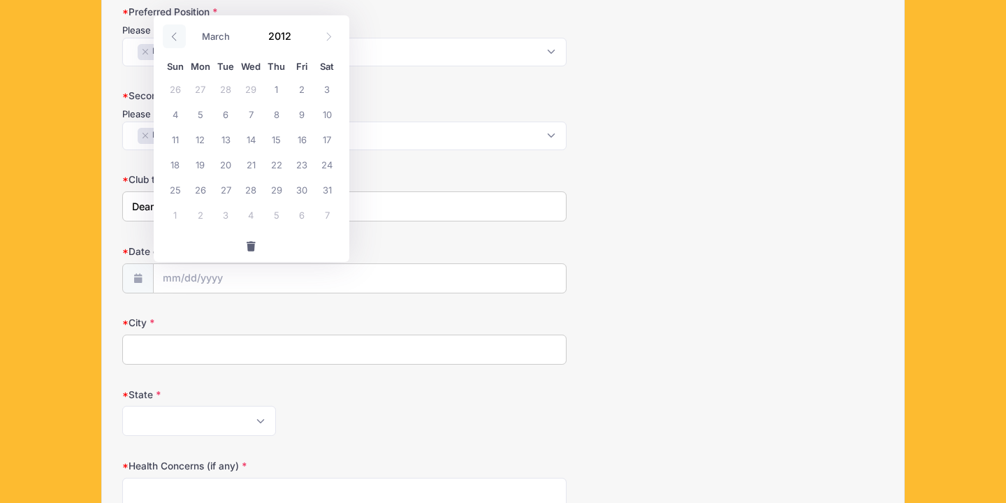
click at [174, 33] on icon at bounding box center [174, 36] width 9 height 9
select select "0"
click at [174, 33] on icon at bounding box center [174, 36] width 9 height 9
type input "2011"
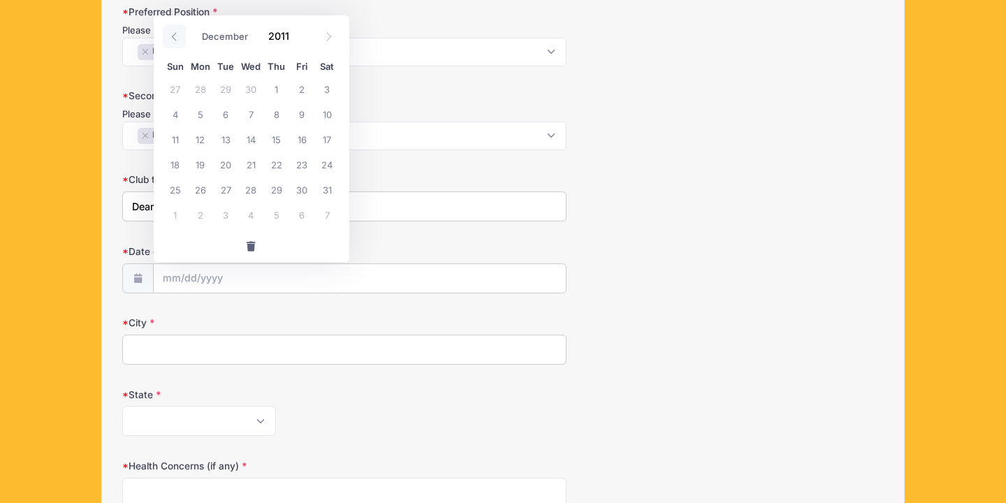
click at [174, 33] on icon at bounding box center [174, 36] width 9 height 9
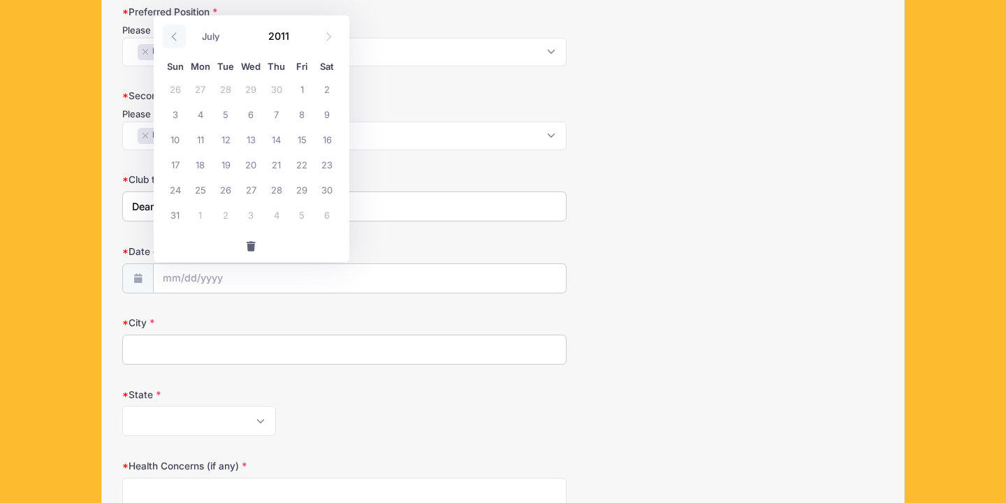
click at [174, 33] on icon at bounding box center [174, 36] width 9 height 9
click at [180, 41] on span at bounding box center [174, 36] width 23 height 24
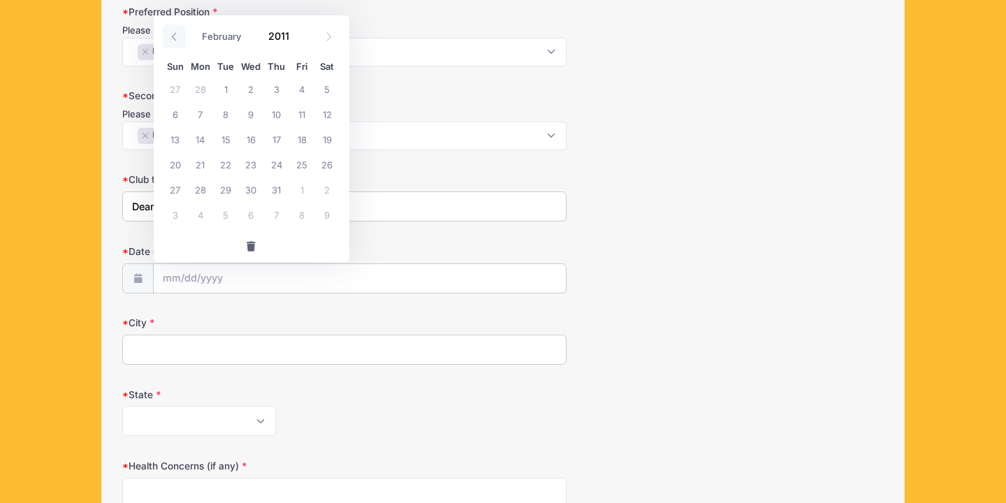
click at [180, 41] on span at bounding box center [174, 36] width 23 height 24
select select "0"
click at [180, 41] on span at bounding box center [174, 36] width 23 height 24
type input "2010"
click at [180, 41] on span at bounding box center [174, 36] width 23 height 24
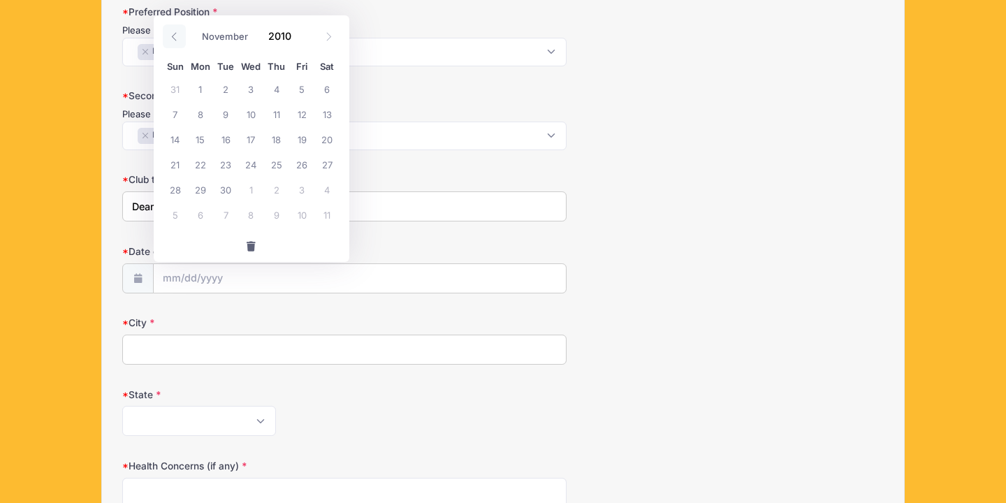
click at [180, 41] on span at bounding box center [174, 36] width 23 height 24
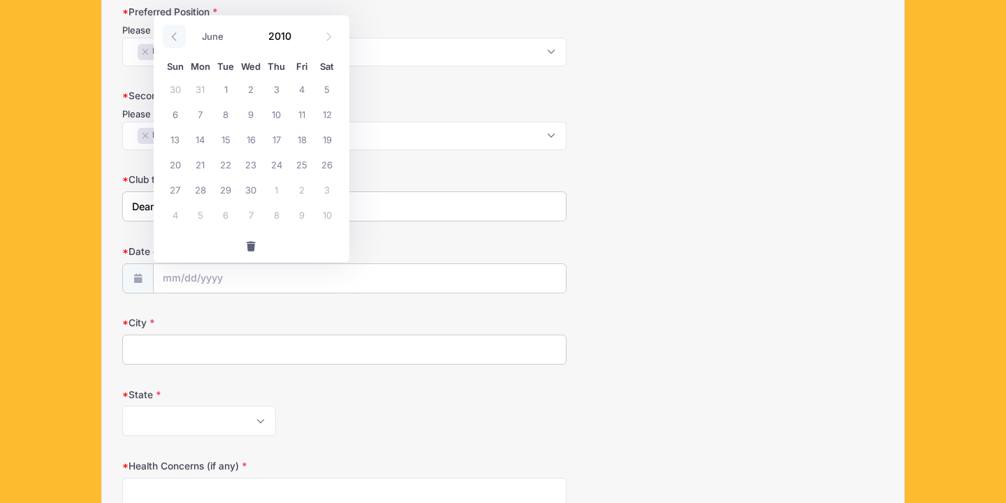
click at [180, 41] on span at bounding box center [174, 36] width 23 height 24
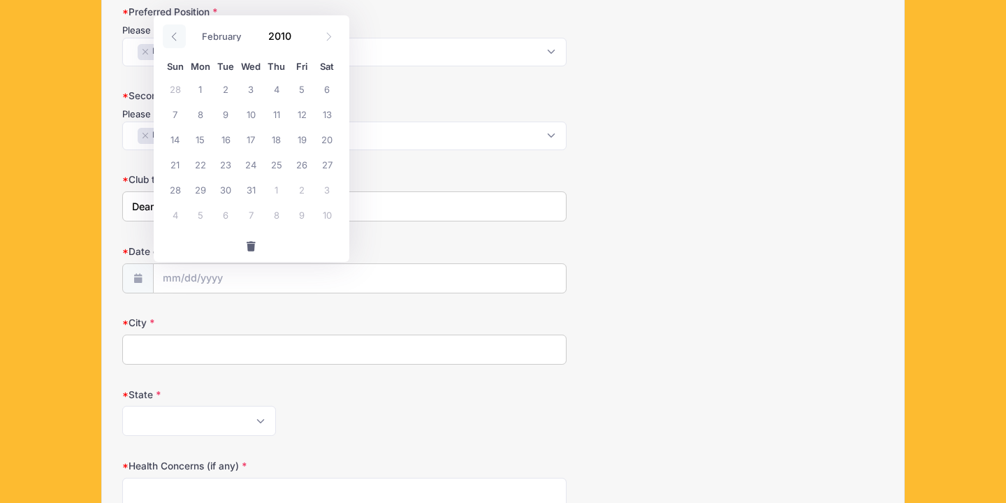
select select "0"
click at [180, 41] on span at bounding box center [174, 36] width 23 height 24
type input "2009"
click at [180, 41] on span at bounding box center [174, 36] width 23 height 24
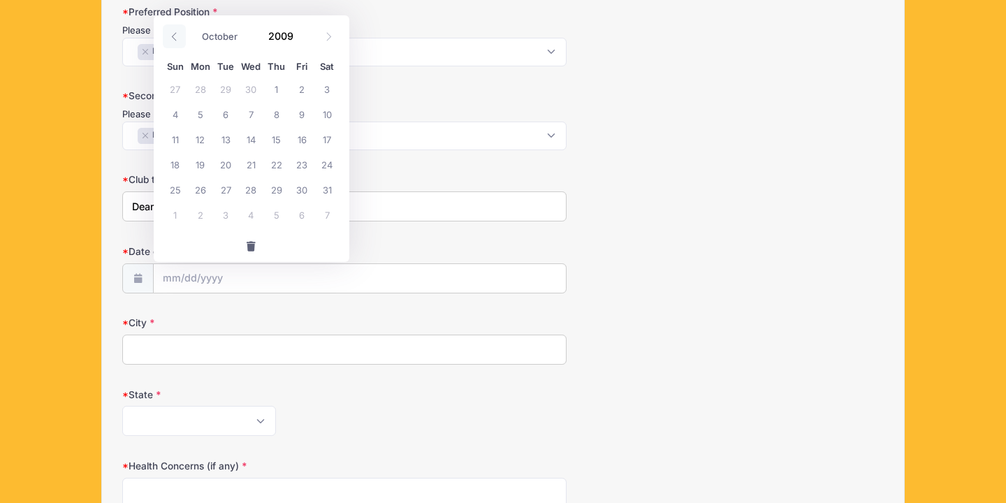
click at [180, 41] on span at bounding box center [174, 36] width 23 height 24
click at [178, 39] on icon at bounding box center [174, 36] width 9 height 9
click at [181, 38] on span at bounding box center [174, 36] width 23 height 24
click at [179, 38] on span at bounding box center [174, 36] width 23 height 24
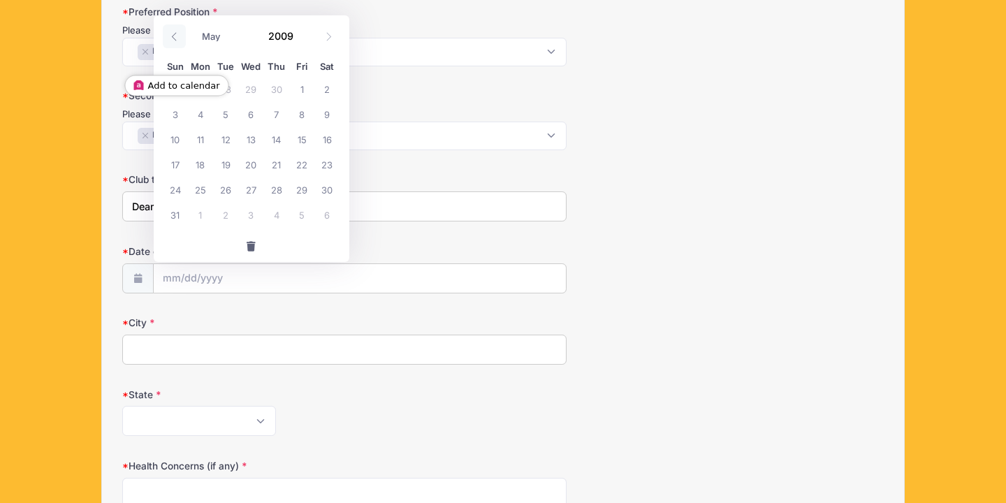
click at [179, 38] on span at bounding box center [174, 36] width 23 height 24
select select "3"
click at [277, 87] on span "2" at bounding box center [276, 88] width 25 height 25
type input "04/02/2009"
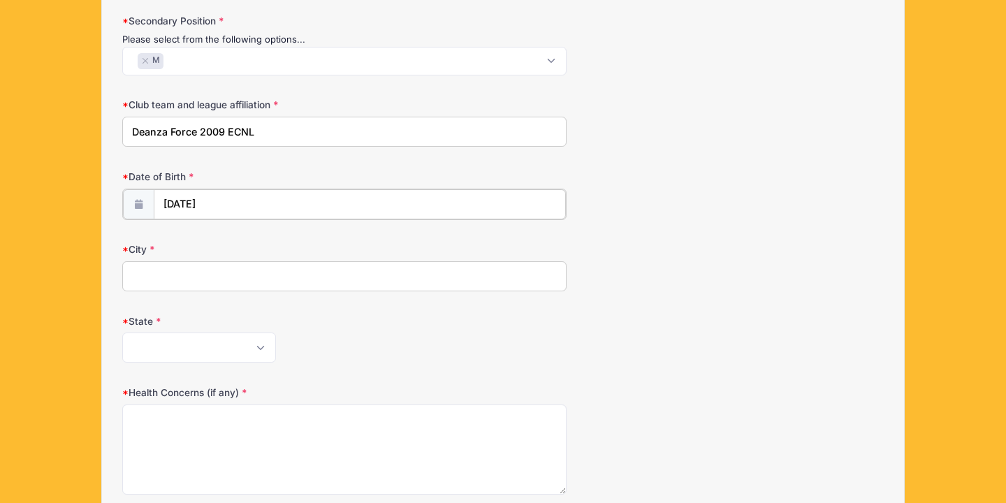
scroll to position [419, 0]
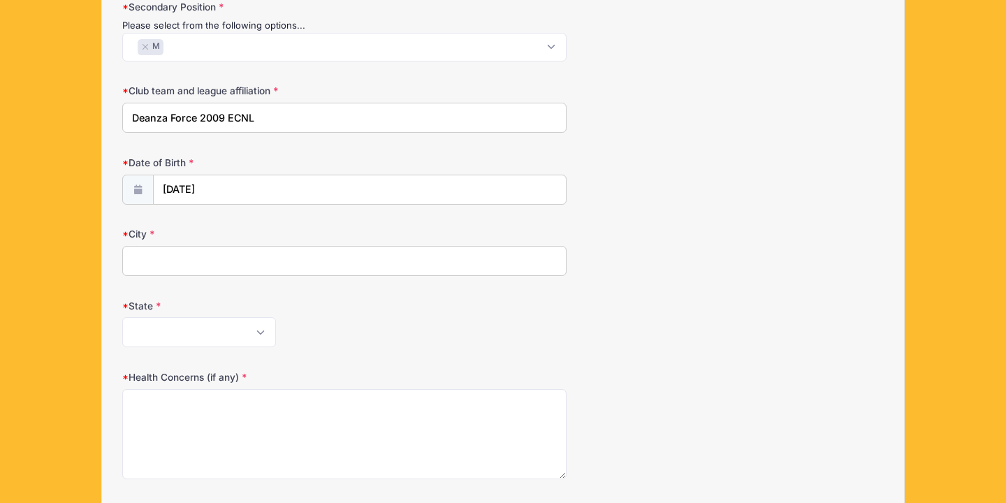
click at [251, 255] on input "City" at bounding box center [344, 261] width 444 height 30
type input "San Jose"
click at [188, 328] on select "Alabama Alaska American Samoa Arizona Arkansas Armed Forces Africa Armed Forces…" at bounding box center [199, 332] width 154 height 30
select select "CA"
click at [122, 317] on select "Alabama Alaska American Samoa Arizona Arkansas Armed Forces Africa Armed Forces…" at bounding box center [199, 332] width 154 height 30
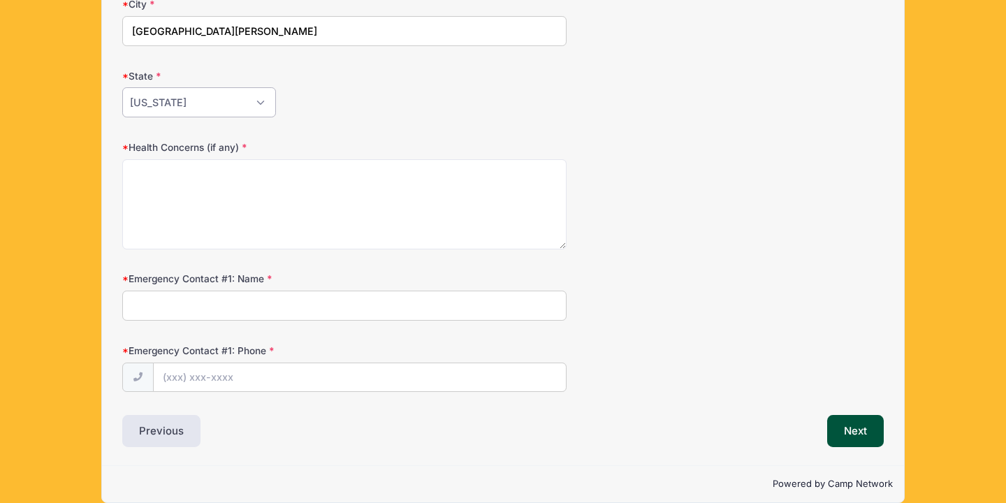
scroll to position [666, 0]
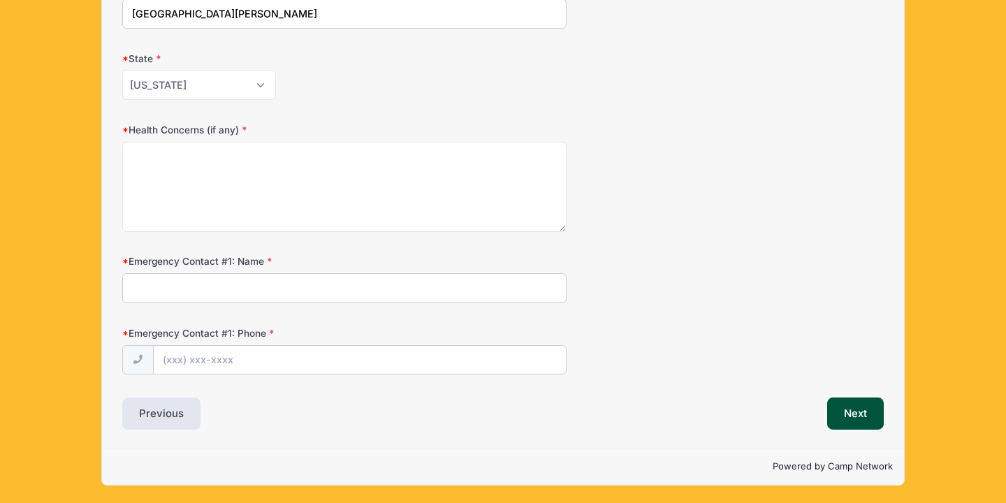
click at [231, 284] on input "Emergency Contact #1: Name" at bounding box center [344, 288] width 444 height 30
type input "408-599-9590"
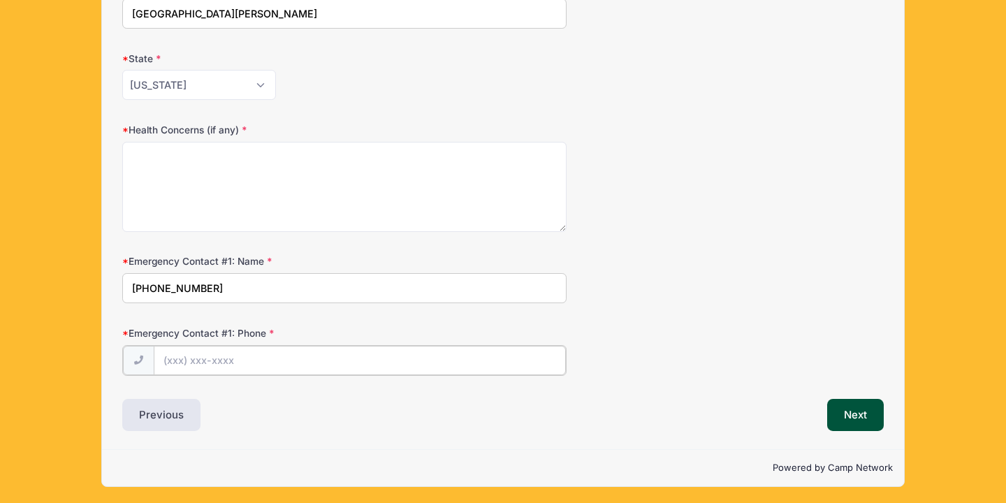
click at [228, 368] on input "Emergency Contact #1: Phone" at bounding box center [360, 361] width 412 height 30
type input "(408) 833-8490"
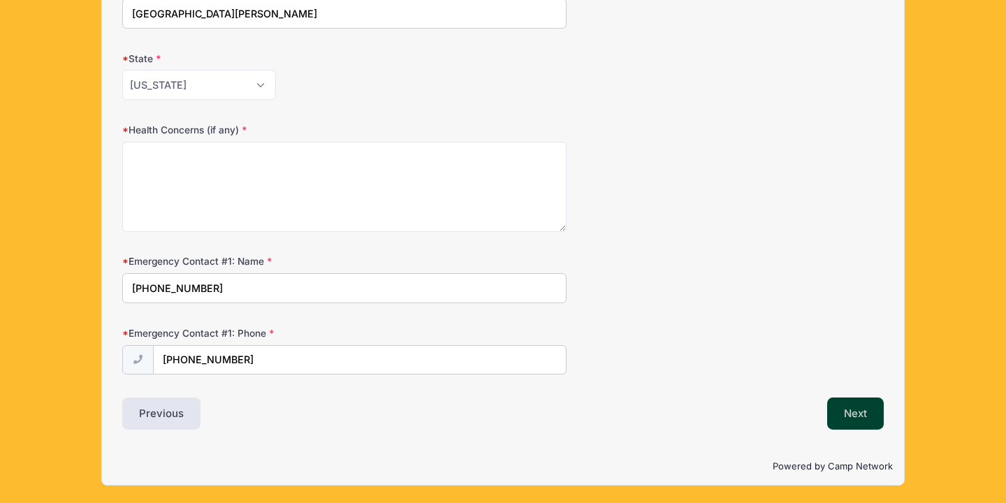
click at [862, 410] on button "Next" at bounding box center [855, 414] width 57 height 32
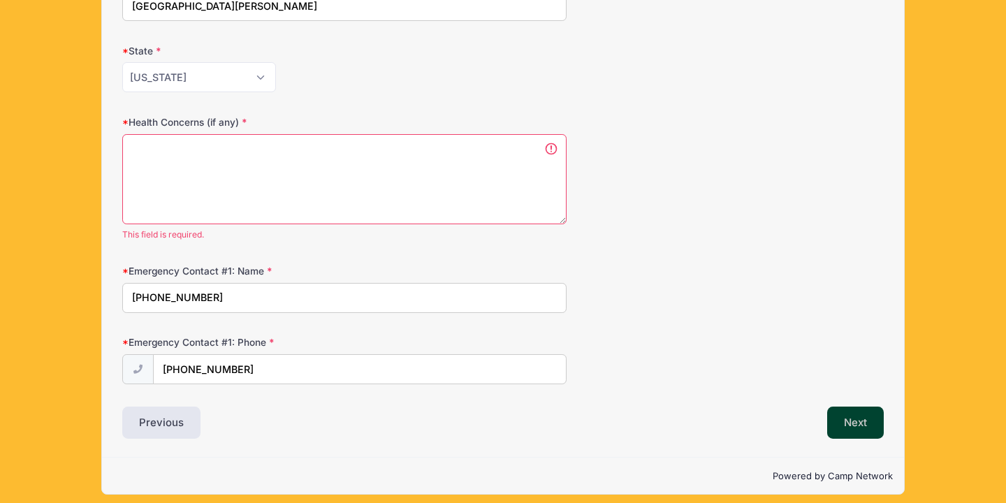
scroll to position [0, 0]
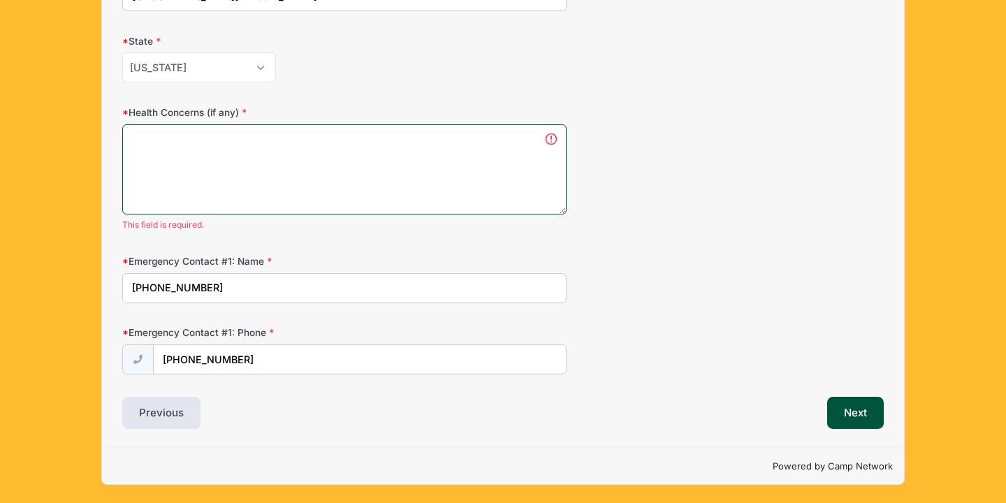
click at [440, 161] on textarea "Health Concerns (if any)" at bounding box center [344, 169] width 444 height 90
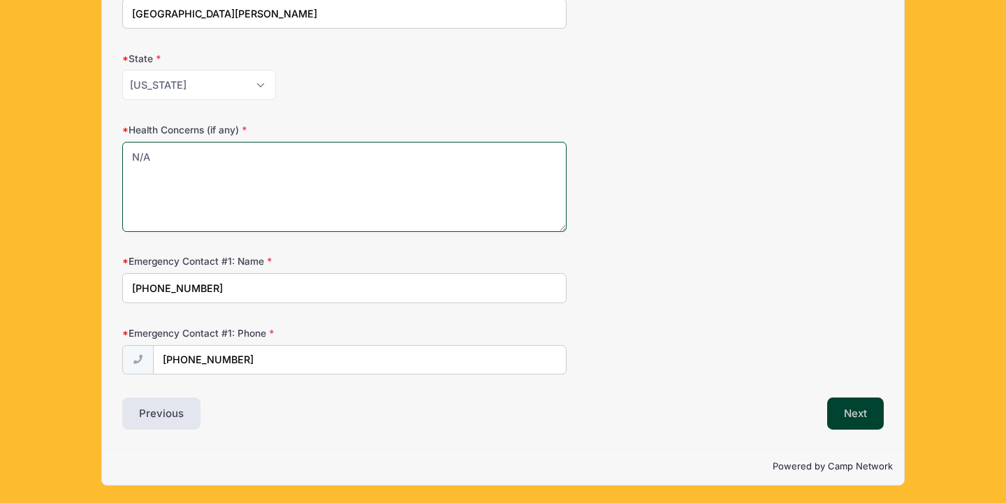
type textarea "N/A"
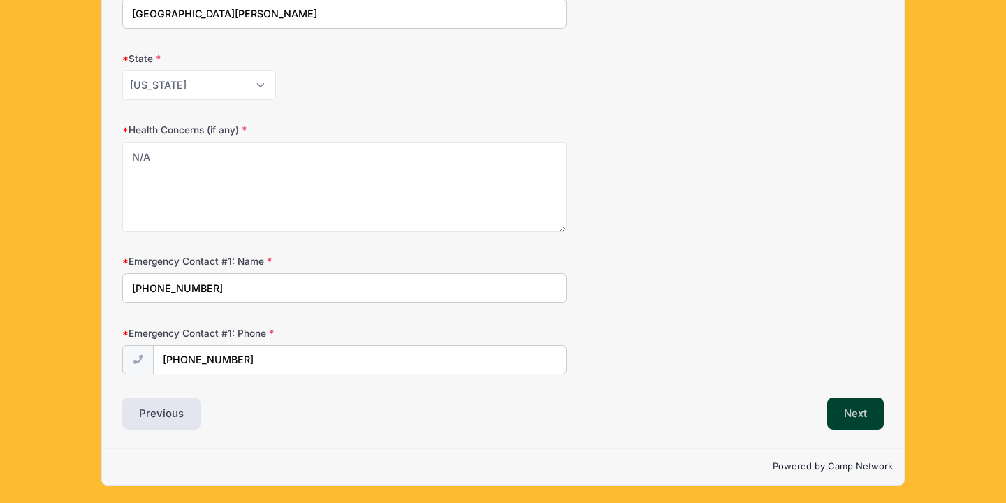
click at [862, 414] on button "Next" at bounding box center [855, 414] width 57 height 32
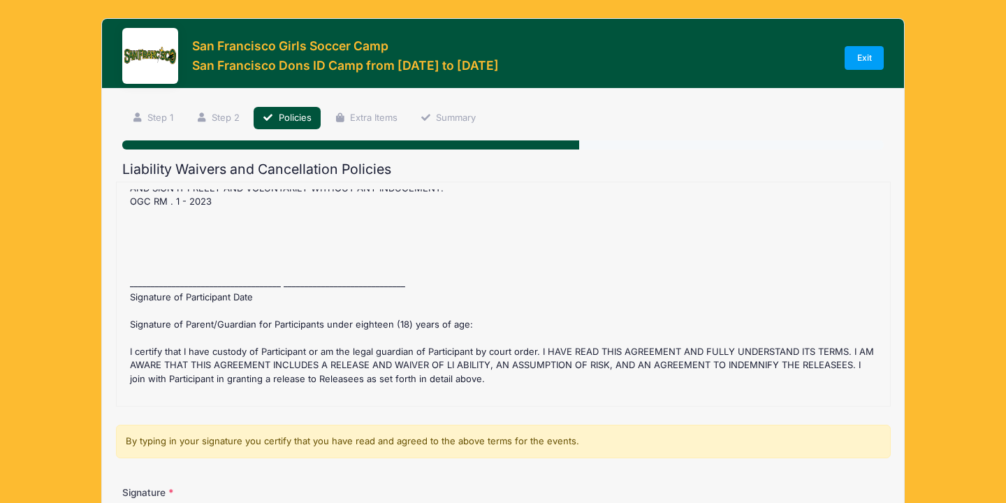
scroll to position [251, 0]
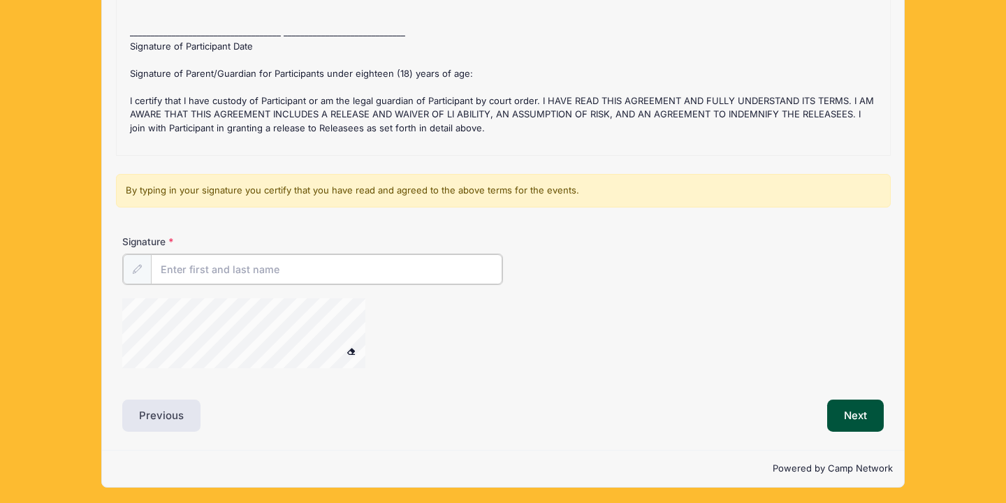
click at [309, 271] on input "Signature" at bounding box center [327, 269] width 352 height 30
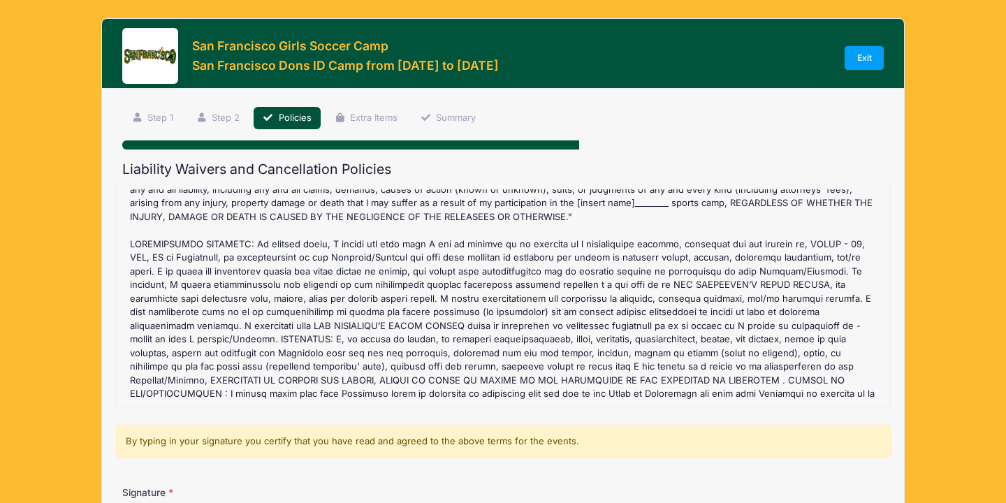
scroll to position [0, 0]
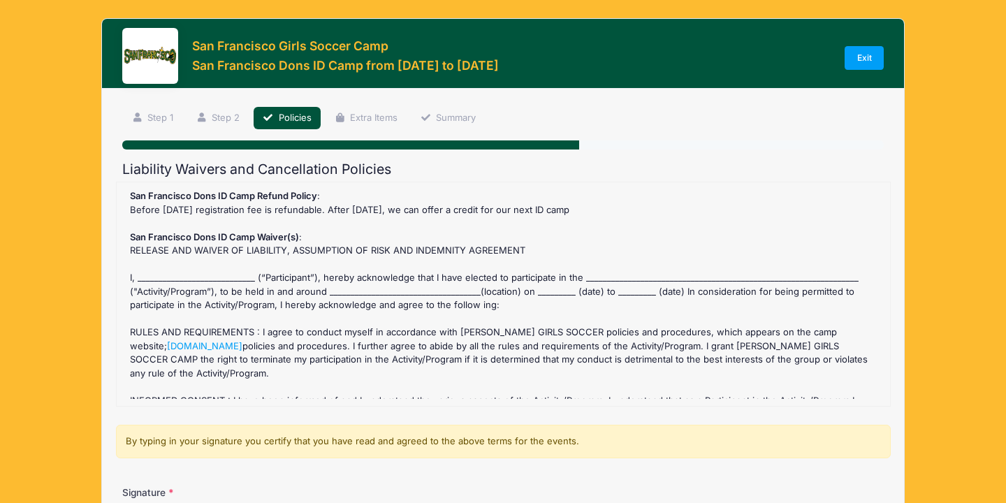
type input "Camila Valencia"
click at [199, 273] on div "San Francisco Dons ID Camp Refund Policy : Before July 12 2025 registration fee…" at bounding box center [504, 294] width 760 height 210
click at [171, 277] on div "San Francisco Dons ID Camp Refund Policy : Before July 12 2025 registration fee…" at bounding box center [504, 294] width 760 height 210
click at [159, 271] on div "San Francisco Dons ID Camp Refund Policy : Before July 12 2025 registration fee…" at bounding box center [504, 294] width 760 height 210
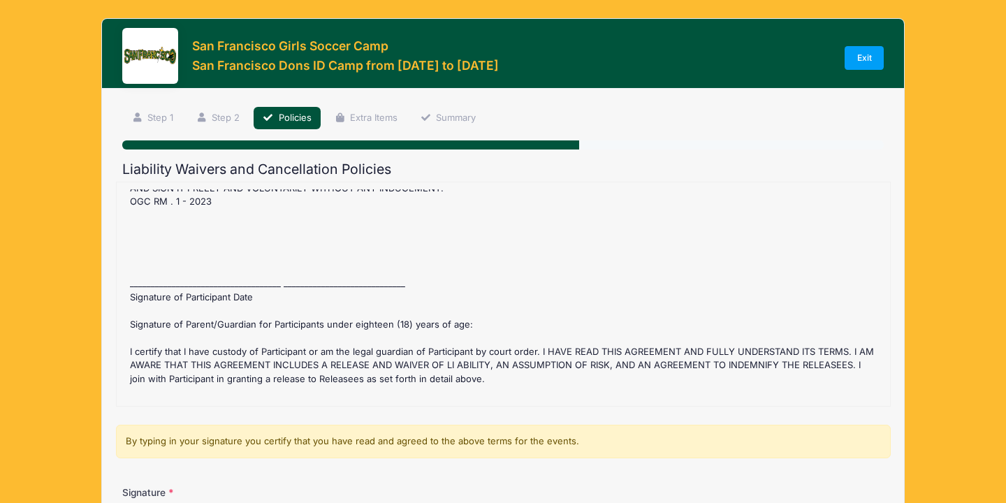
scroll to position [251, 0]
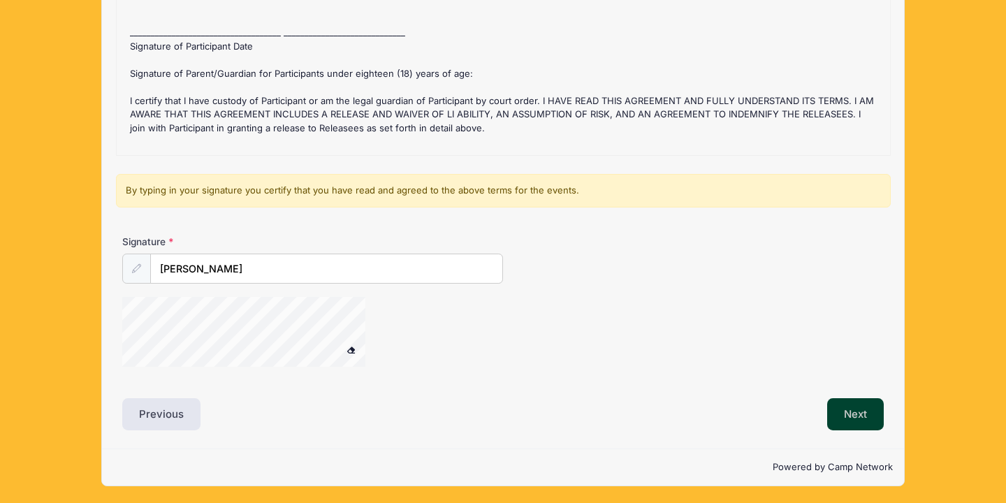
click at [862, 414] on button "Next" at bounding box center [855, 414] width 57 height 32
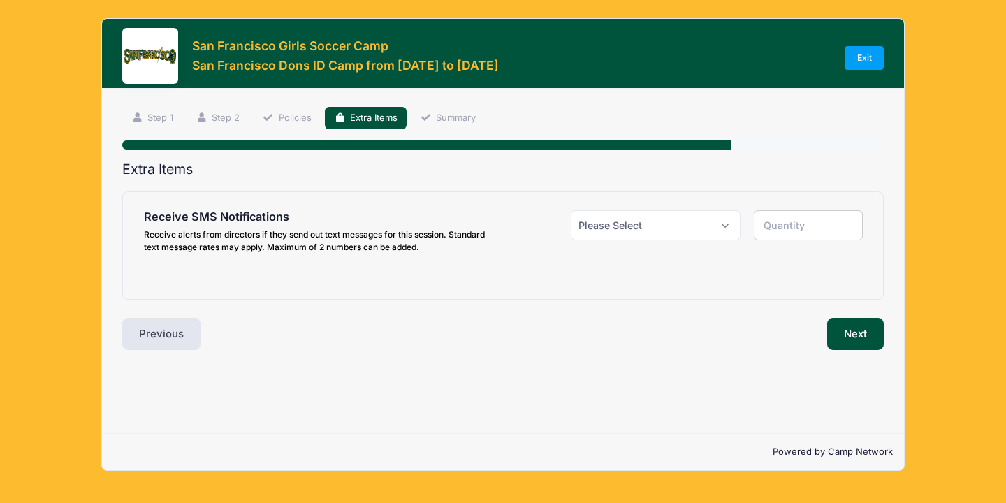
scroll to position [0, 0]
click at [646, 220] on select "Please Select Yes ($0.00) No" at bounding box center [656, 225] width 170 height 30
select select "1"
click at [571, 210] on select "Please Select Yes ($0.00) No" at bounding box center [656, 225] width 170 height 30
type input "1"
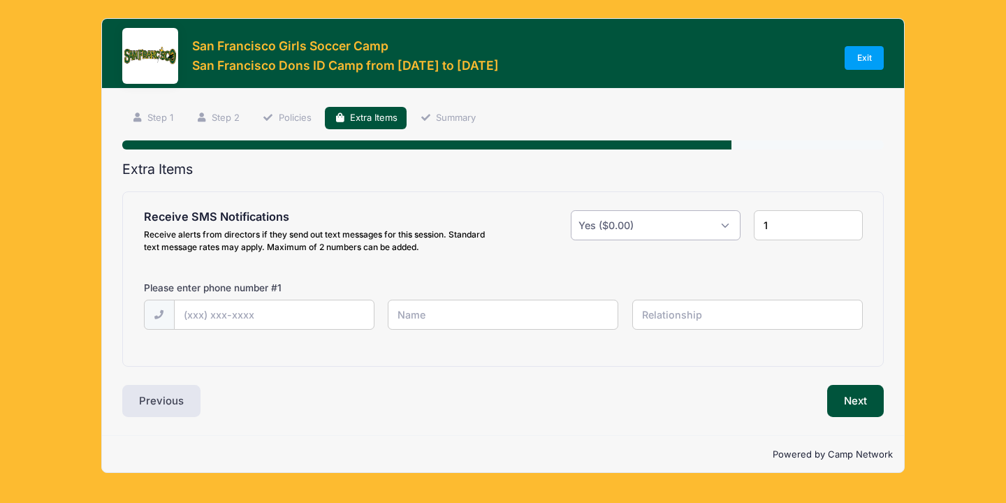
click at [635, 221] on select "Please Select Yes ($0.00) No" at bounding box center [656, 225] width 170 height 30
select select "0"
click at [571, 210] on select "Please Select Yes ($0.00) No" at bounding box center [656, 225] width 170 height 30
type input "0"
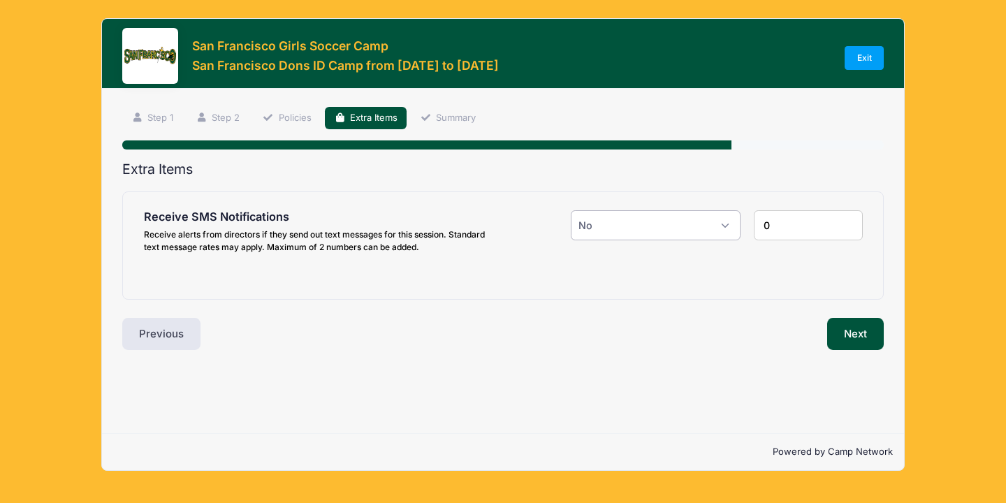
click at [637, 236] on select "Please Select Yes ($0.00) No" at bounding box center [656, 225] width 170 height 30
select select "1"
click at [571, 210] on select "Please Select Yes ($0.00) No" at bounding box center [656, 225] width 170 height 30
type input "1"
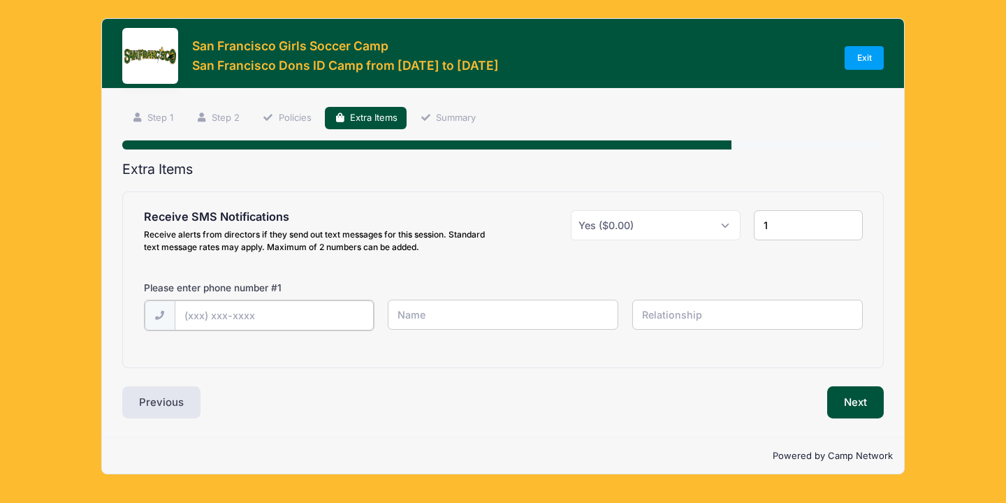
click at [248, 311] on input "text" at bounding box center [274, 316] width 199 height 30
type input "(408) 818-0494"
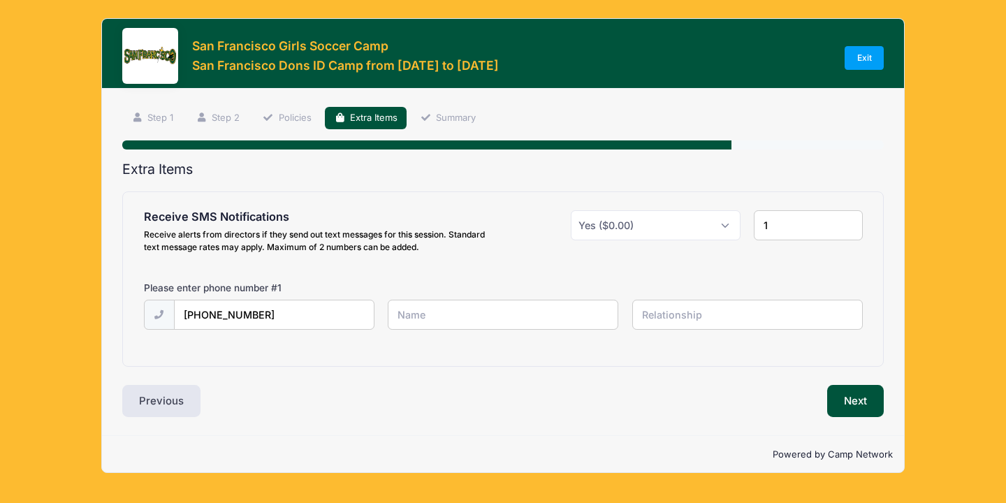
click at [445, 305] on input "text" at bounding box center [503, 315] width 231 height 30
type input "Camila"
click at [660, 320] on input "text" at bounding box center [747, 315] width 231 height 30
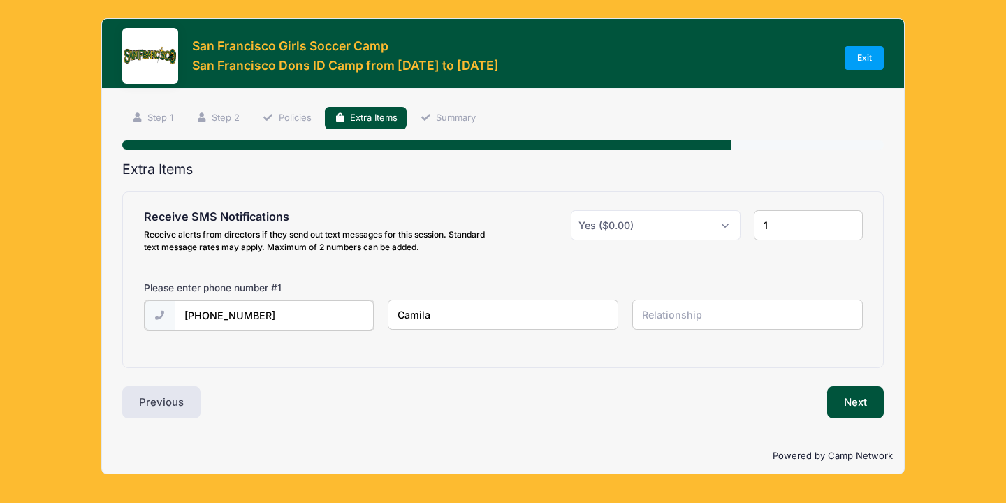
click at [317, 315] on input "(408) 818-0494" at bounding box center [274, 316] width 199 height 30
drag, startPoint x: 314, startPoint y: 315, endPoint x: 190, endPoint y: 317, distance: 124.4
click at [190, 317] on input "(408) 818-0494" at bounding box center [274, 316] width 199 height 30
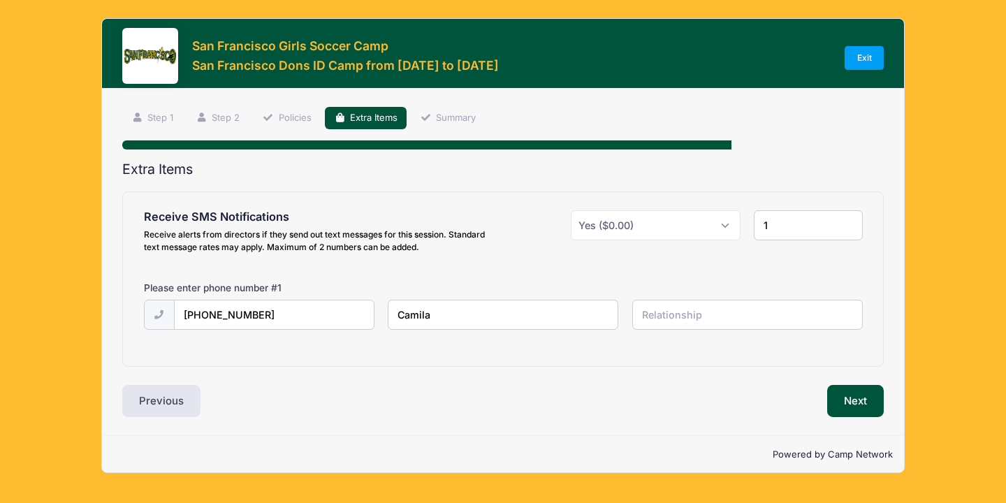
click at [649, 319] on input "text" at bounding box center [747, 315] width 231 height 30
type input "Me"
click at [862, 405] on button "Next" at bounding box center [855, 401] width 57 height 32
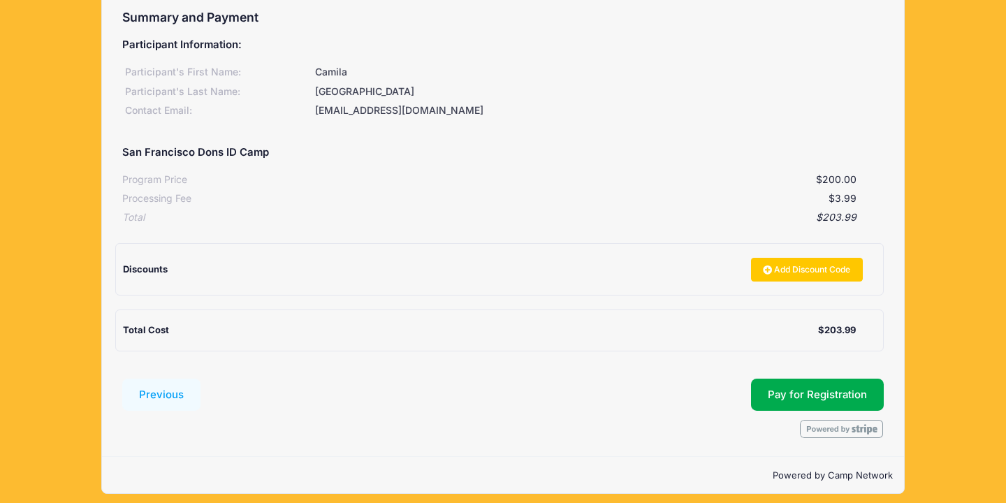
scroll to position [161, 0]
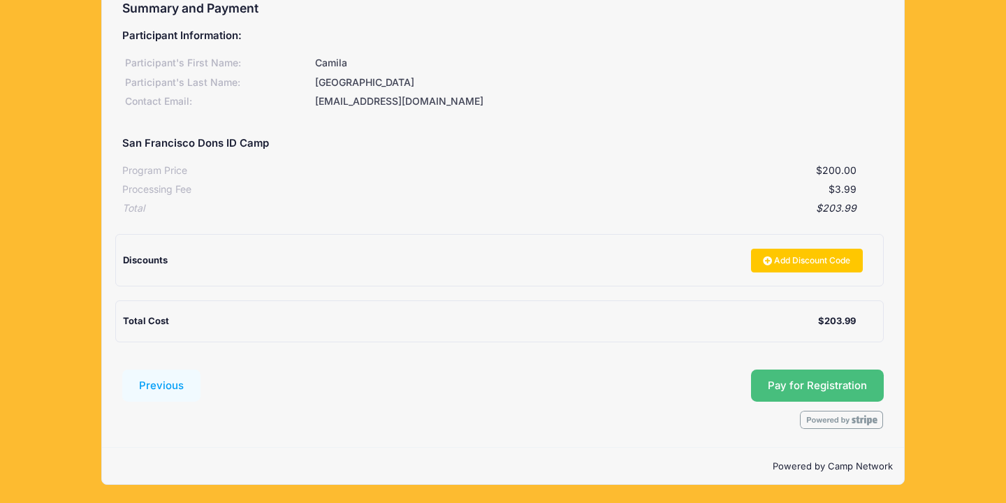
click at [816, 387] on button "Pay for Registration" at bounding box center [817, 386] width 133 height 32
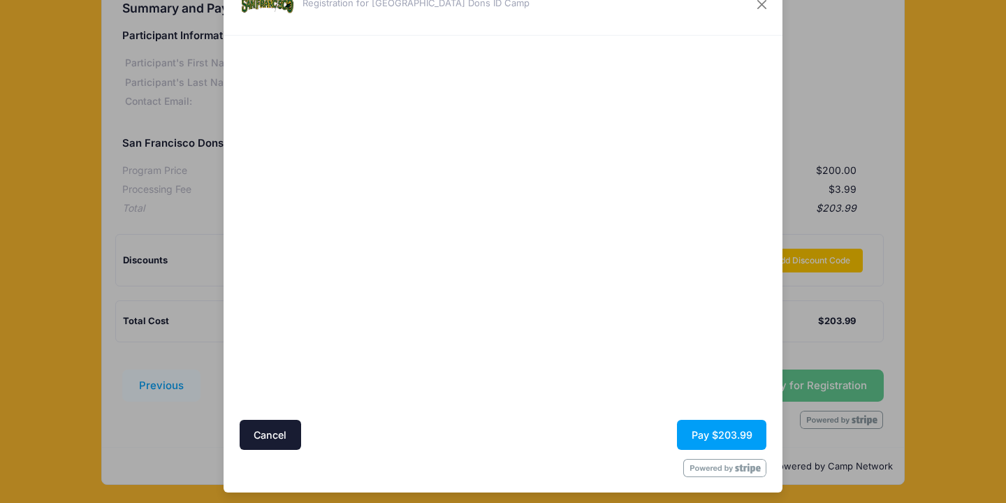
scroll to position [61, 0]
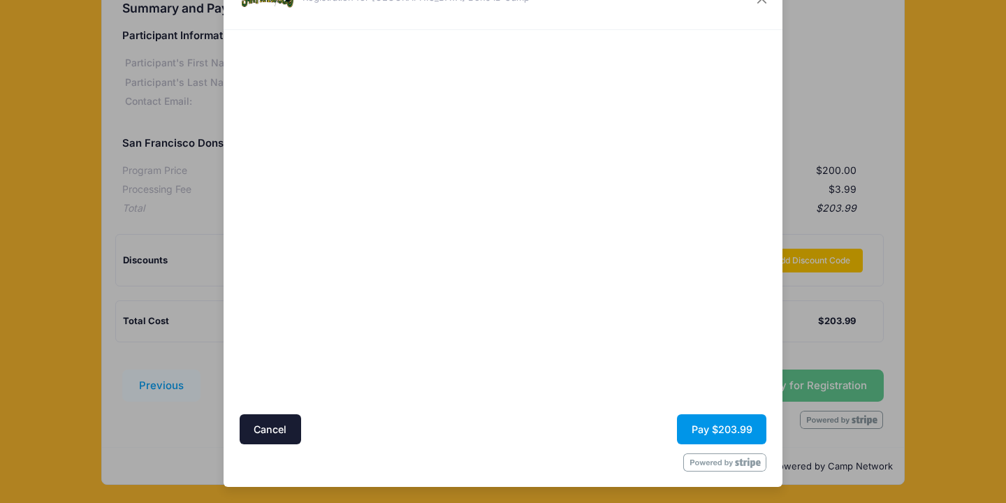
click at [714, 423] on button "Pay $203.99" at bounding box center [721, 429] width 89 height 30
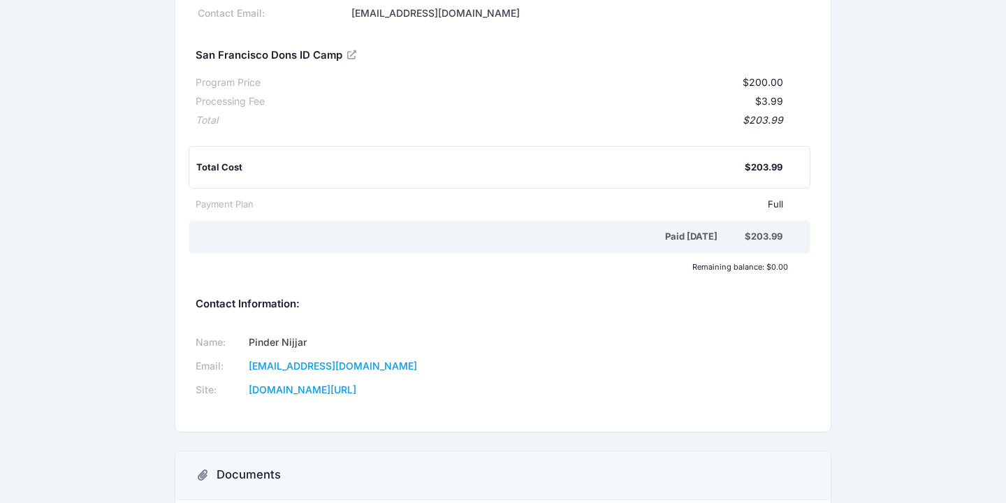
scroll to position [273, 0]
